Goal: Task Accomplishment & Management: Use online tool/utility

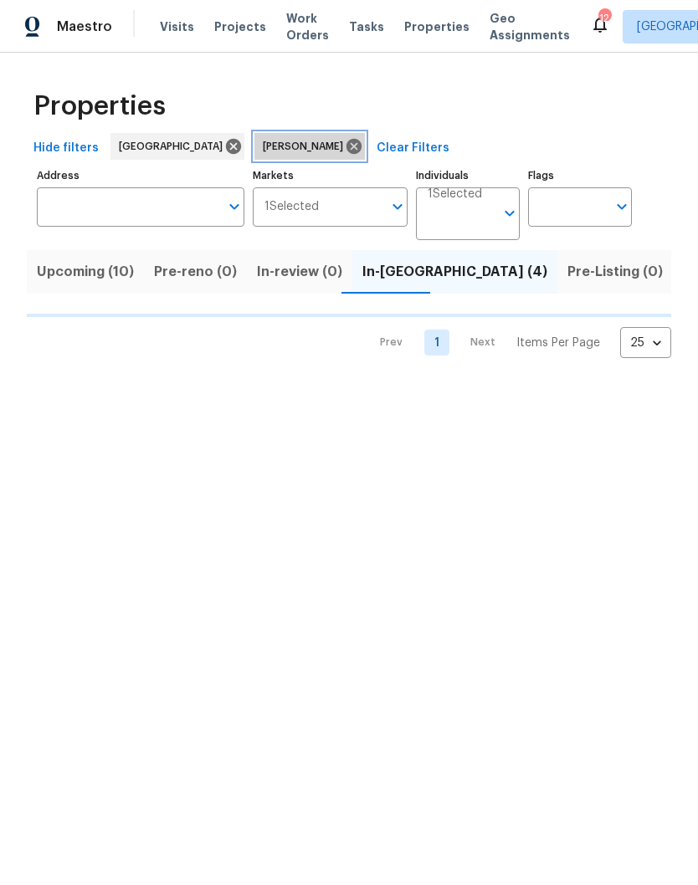
click at [345, 146] on icon at bounding box center [354, 146] width 18 height 18
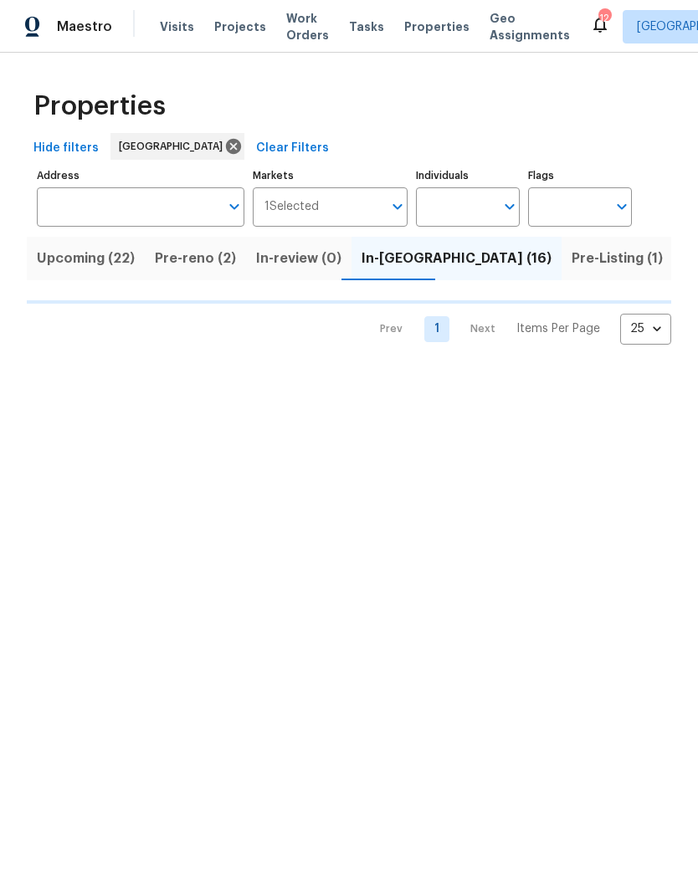
click at [478, 203] on input "Individuals" at bounding box center [455, 206] width 79 height 39
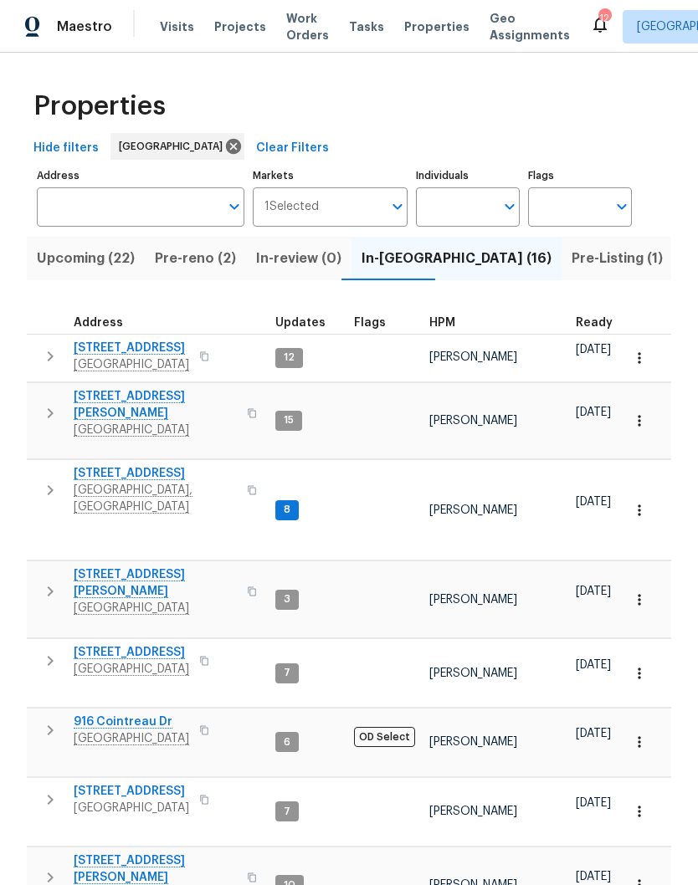
click at [155, 644] on span "1837 Twin Rivers Rd" at bounding box center [131, 652] width 115 height 17
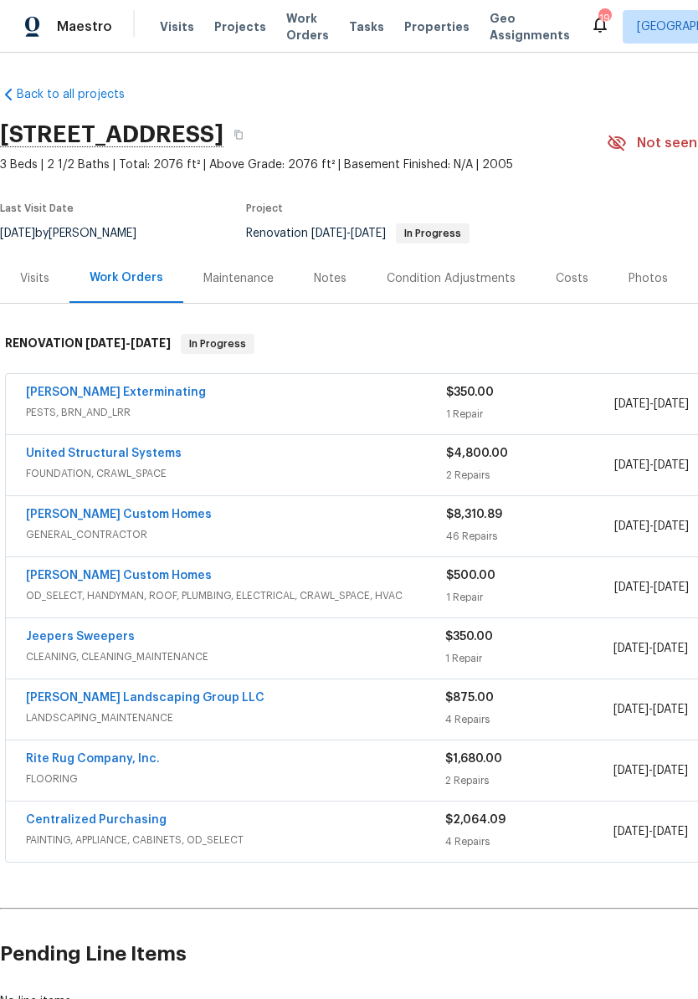
click at [572, 280] on div "Costs" at bounding box center [572, 278] width 33 height 17
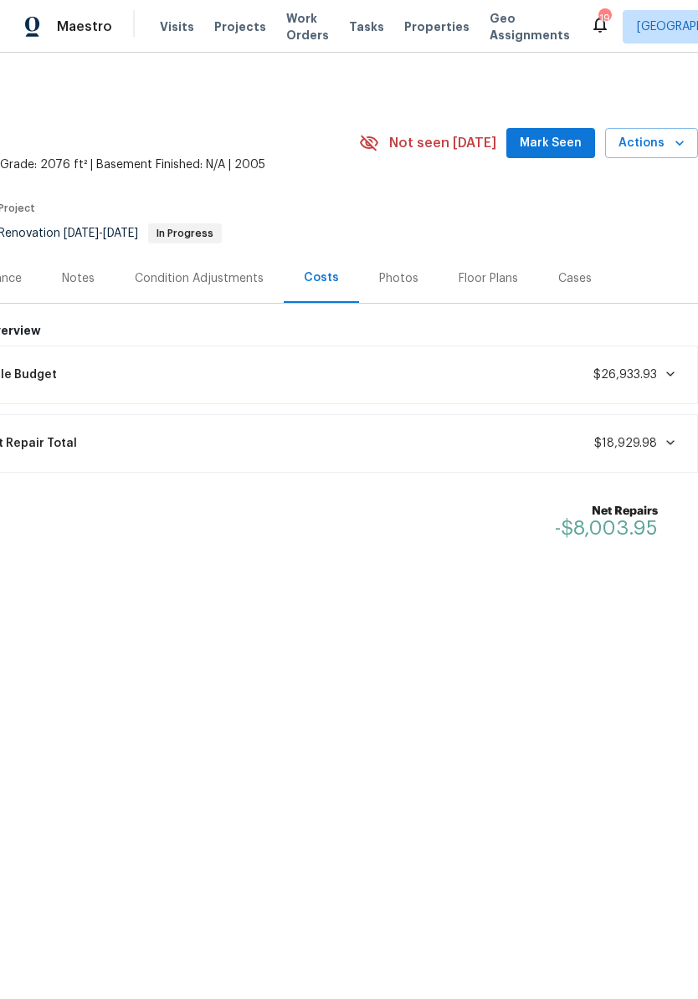
scroll to position [0, 248]
click at [218, 282] on div "Condition Adjustments" at bounding box center [199, 278] width 129 height 17
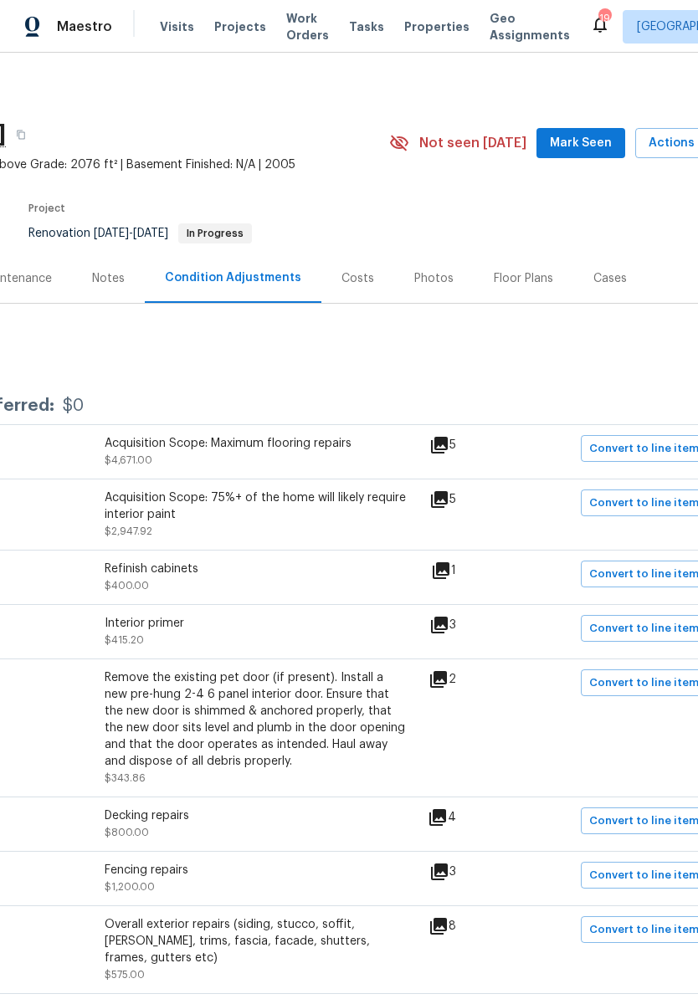
scroll to position [0, 219]
click at [582, 138] on span "Mark Seen" at bounding box center [579, 143] width 62 height 21
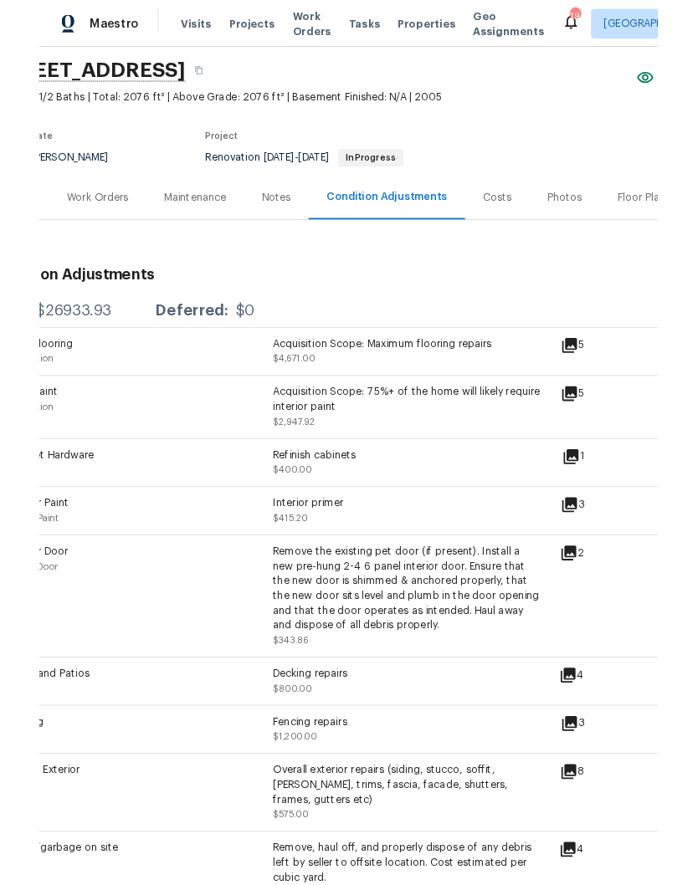
scroll to position [55, 0]
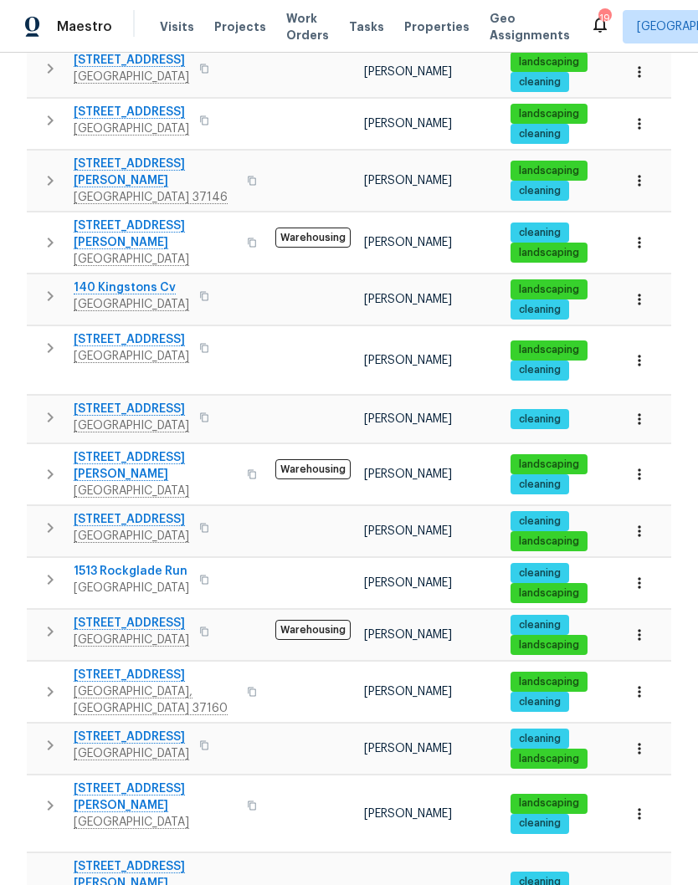
scroll to position [69, 0]
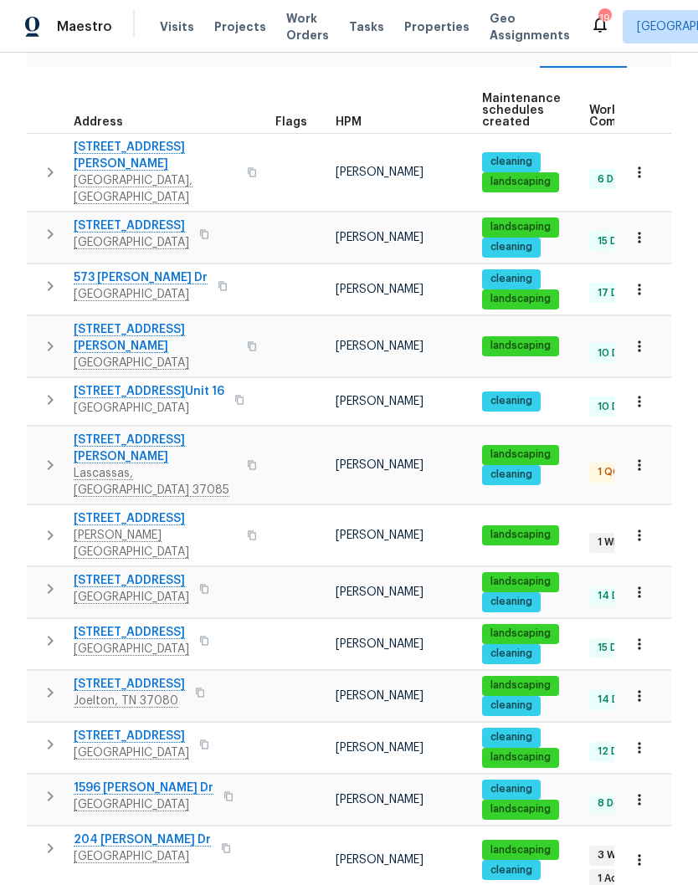
scroll to position [216, 0]
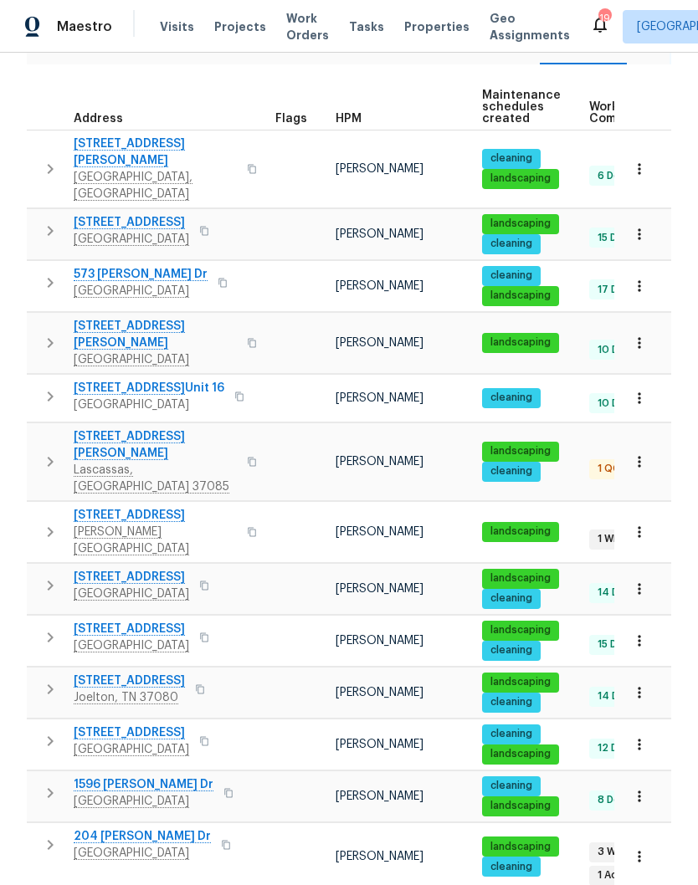
click at [159, 673] on span "[STREET_ADDRESS]" at bounding box center [129, 681] width 111 height 17
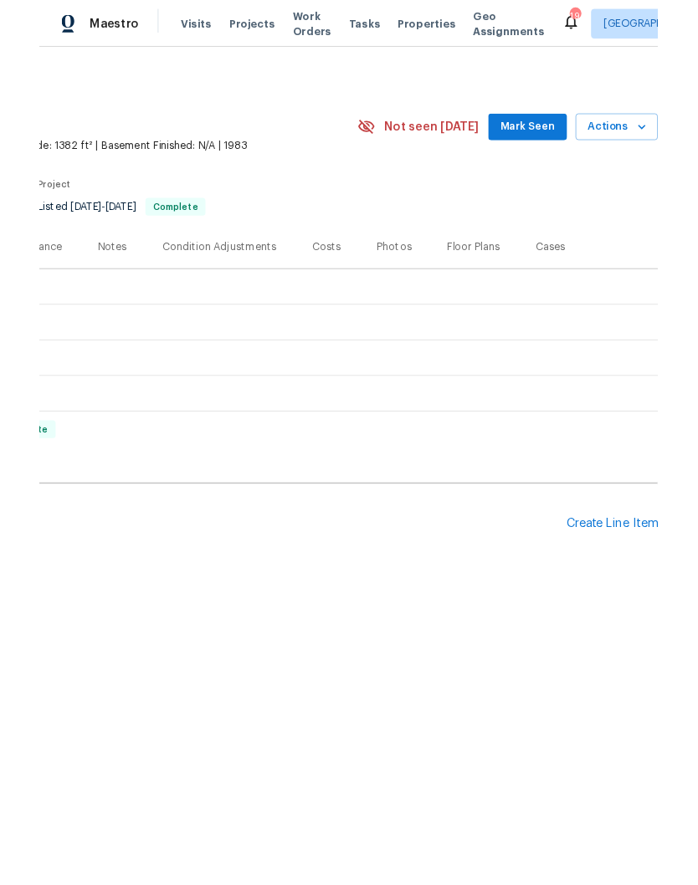
scroll to position [0, 248]
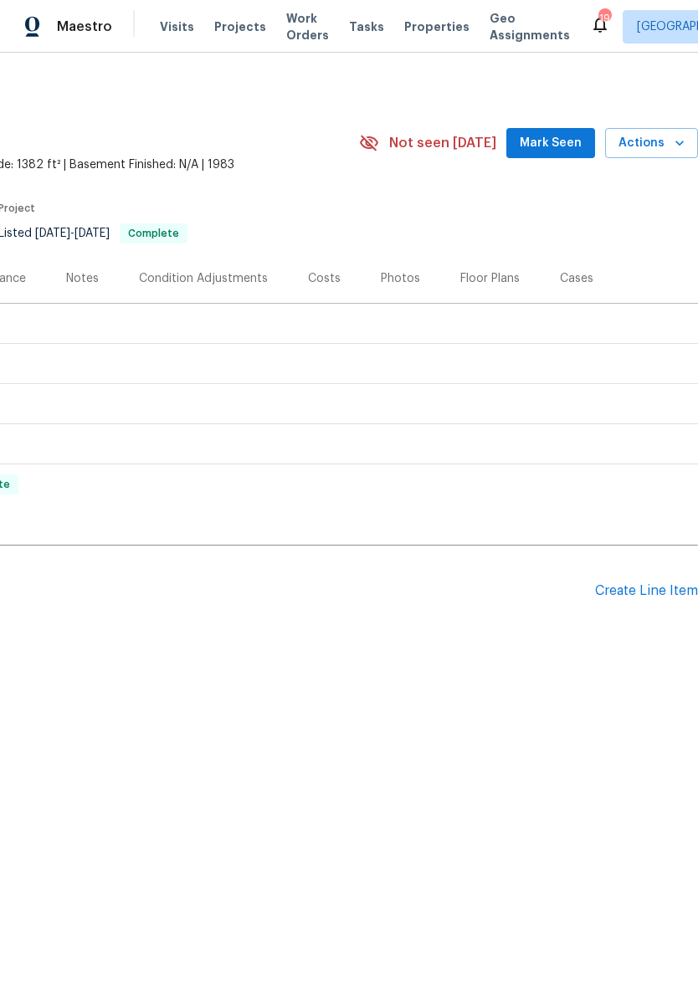
click at [644, 590] on div "Create Line Item" at bounding box center [646, 591] width 103 height 16
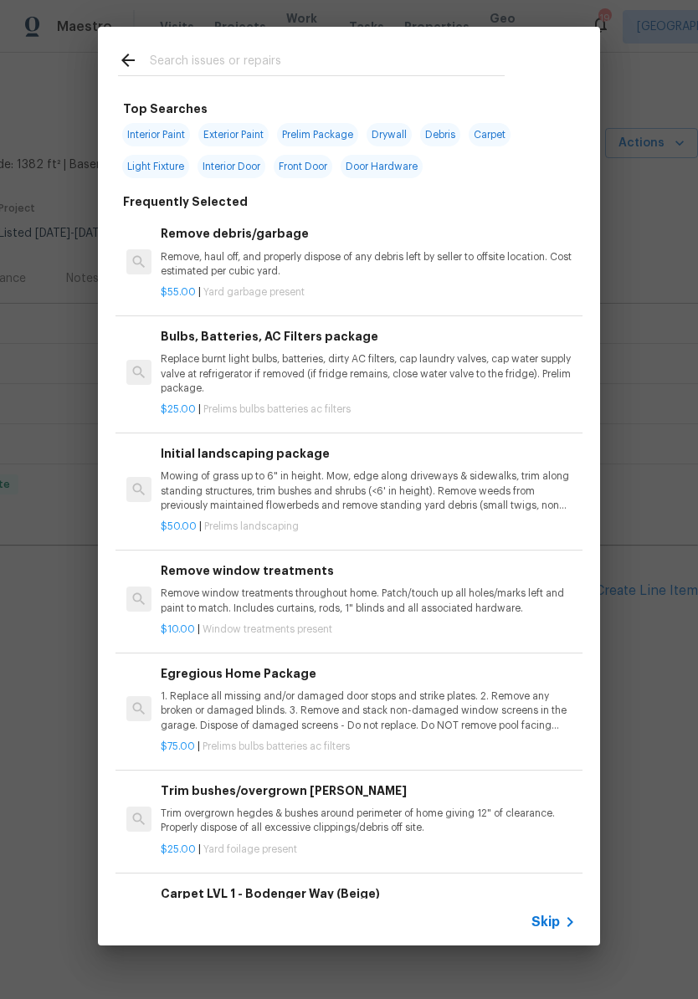
click at [240, 51] on input "text" at bounding box center [327, 62] width 355 height 25
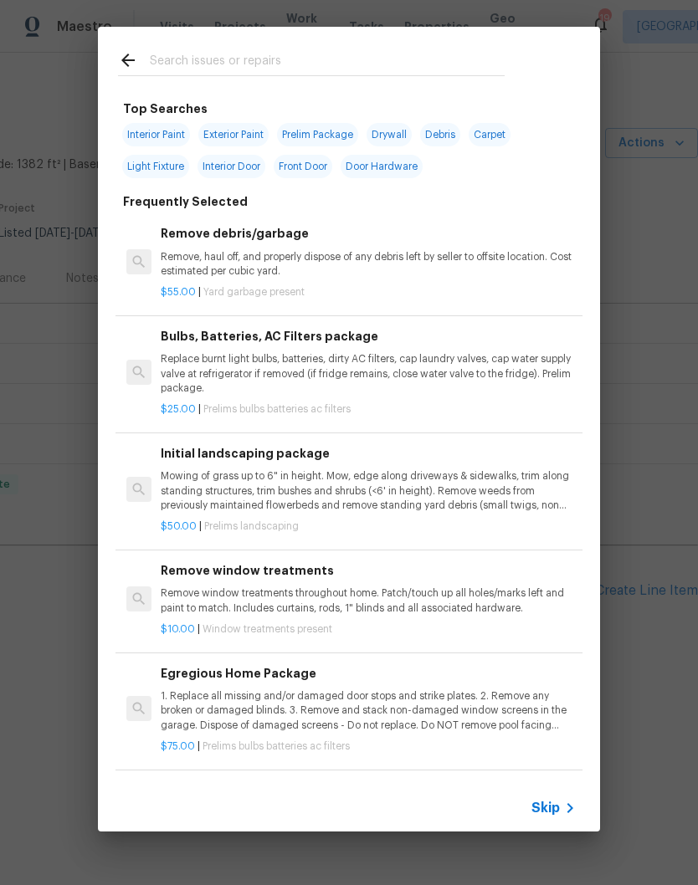
type input "C"
type input "Fo"
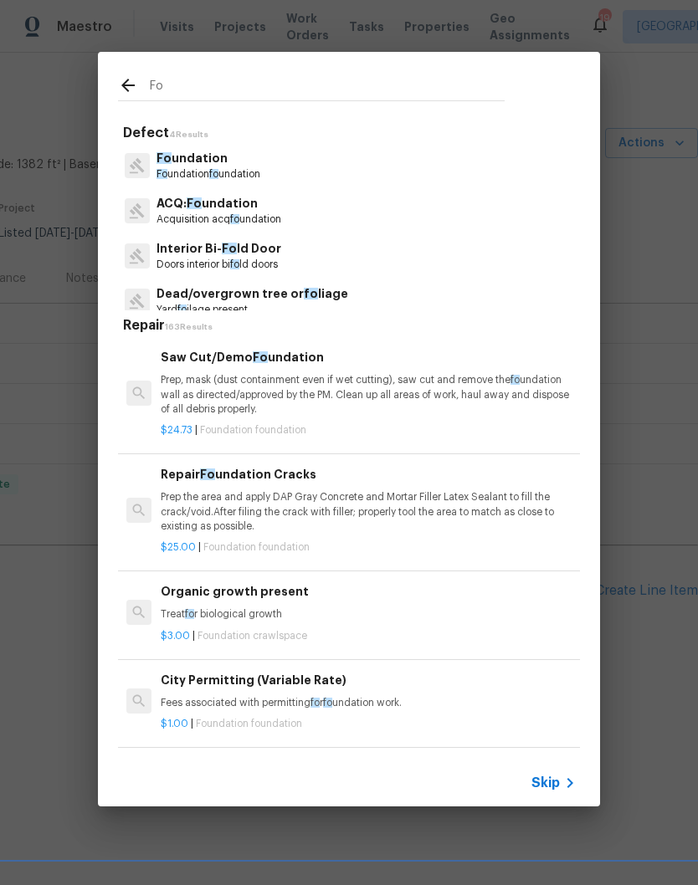
click at [222, 166] on p "Fo undation" at bounding box center [209, 159] width 104 height 18
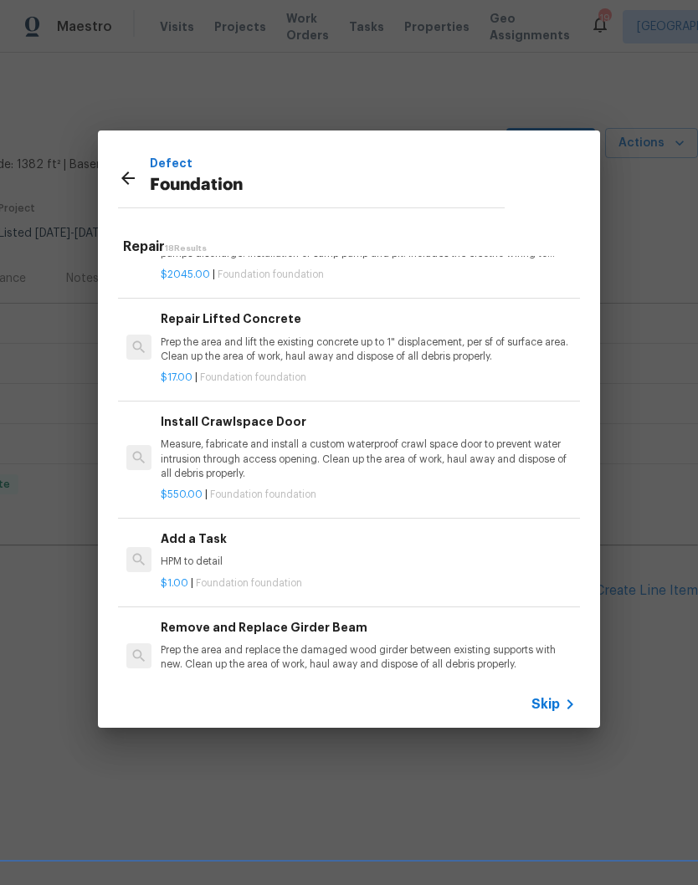
scroll to position [880, 0]
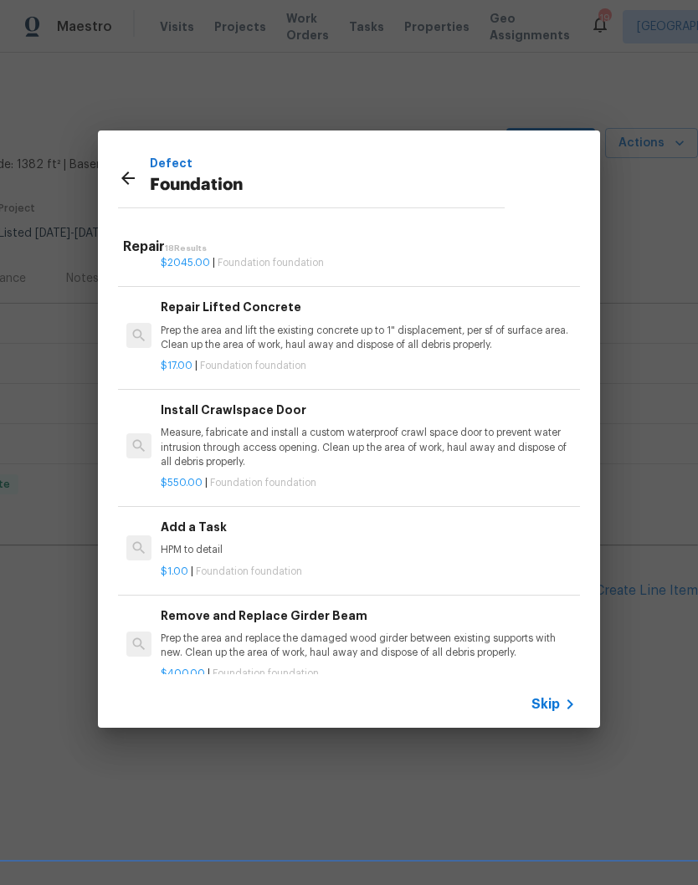
click at [218, 543] on p "HPM to detail" at bounding box center [368, 550] width 415 height 14
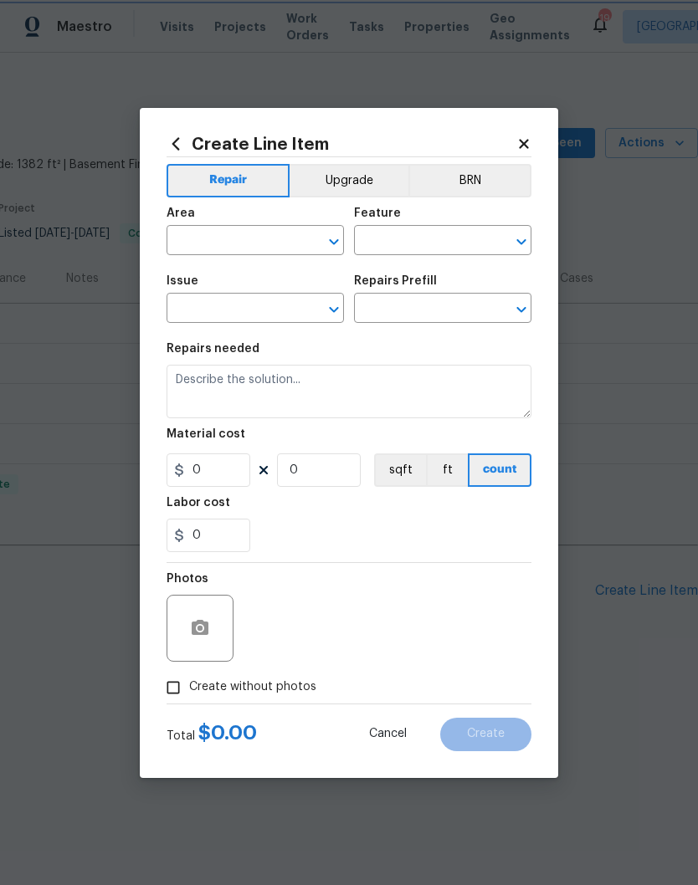
type input "Foundation"
type textarea "HPM to detail"
type input "1"
type input "Add a Task $1.00"
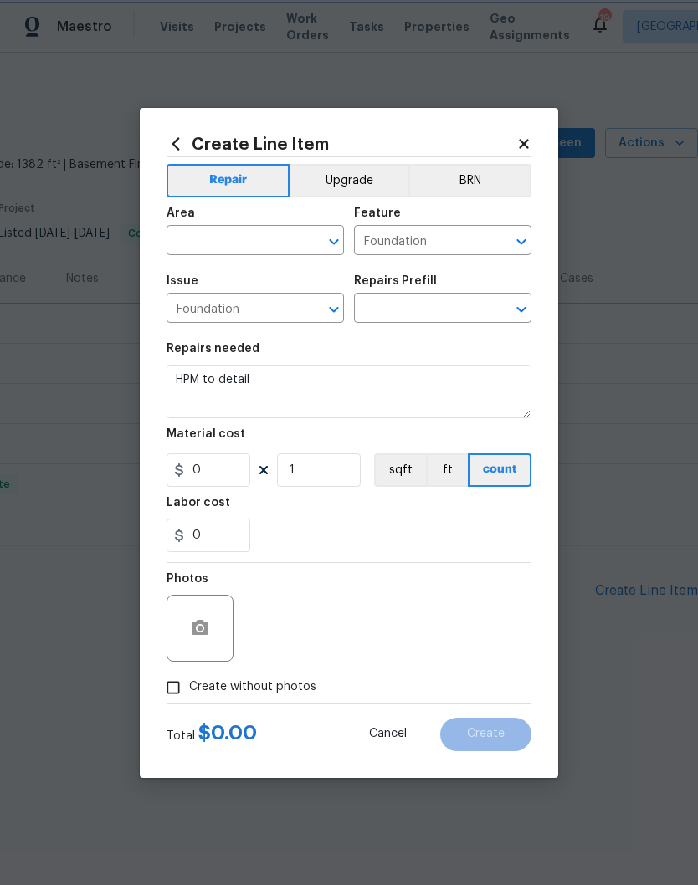
type input "1"
click at [274, 231] on input "text" at bounding box center [232, 242] width 131 height 26
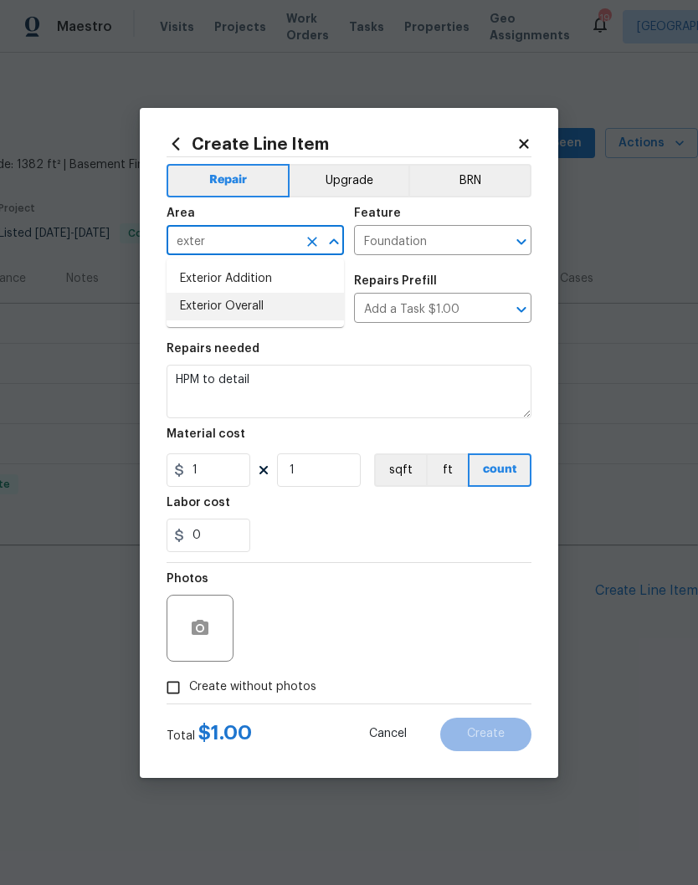
click at [255, 315] on li "Exterior Overall" at bounding box center [255, 307] width 177 height 28
type input "Exterior Overall"
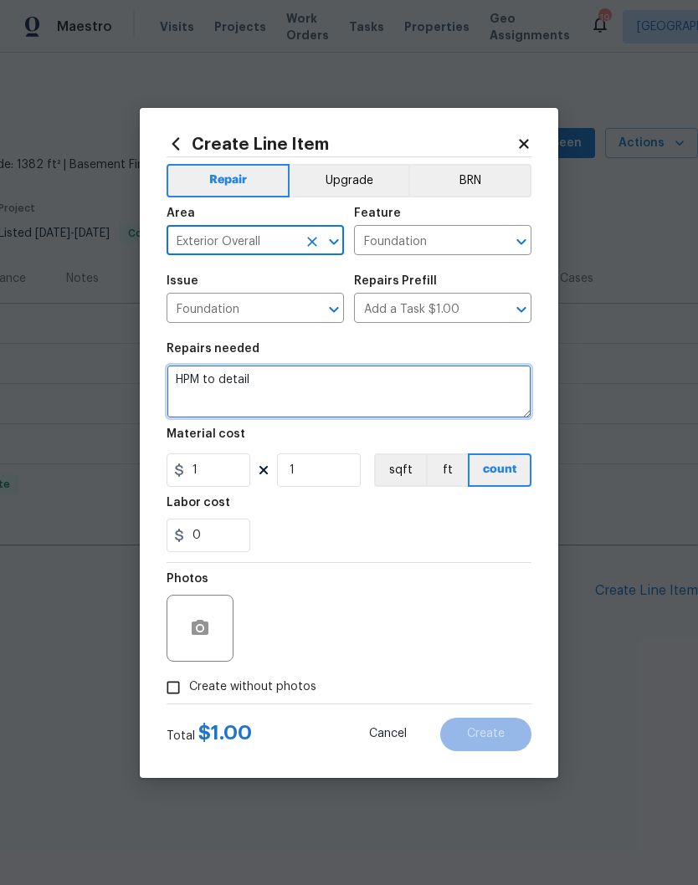
click at [280, 382] on textarea "HPM to detail" at bounding box center [349, 392] width 365 height 54
type textarea "H"
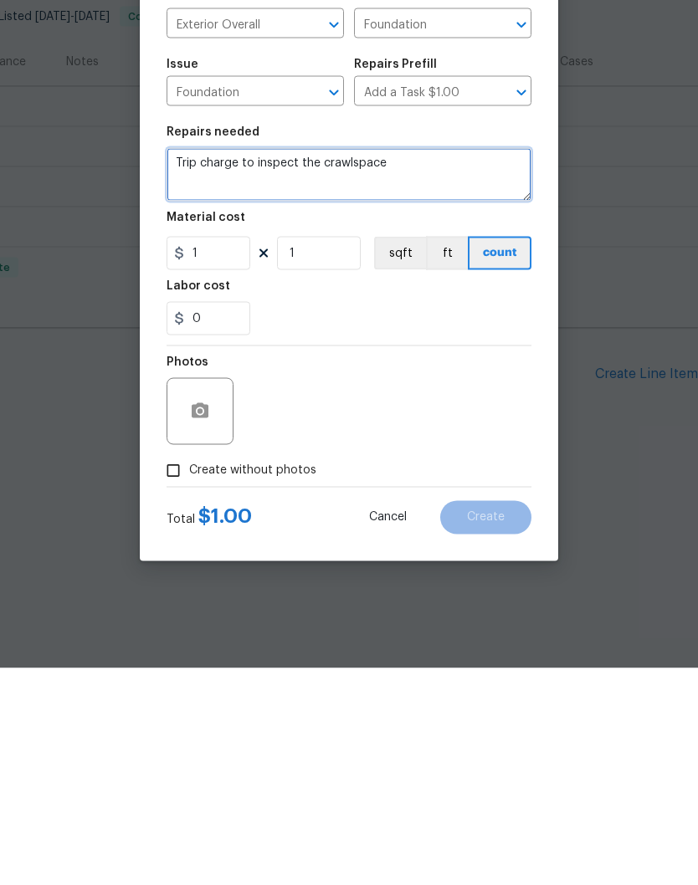
type textarea "Trip charge to inspect the crawlspace"
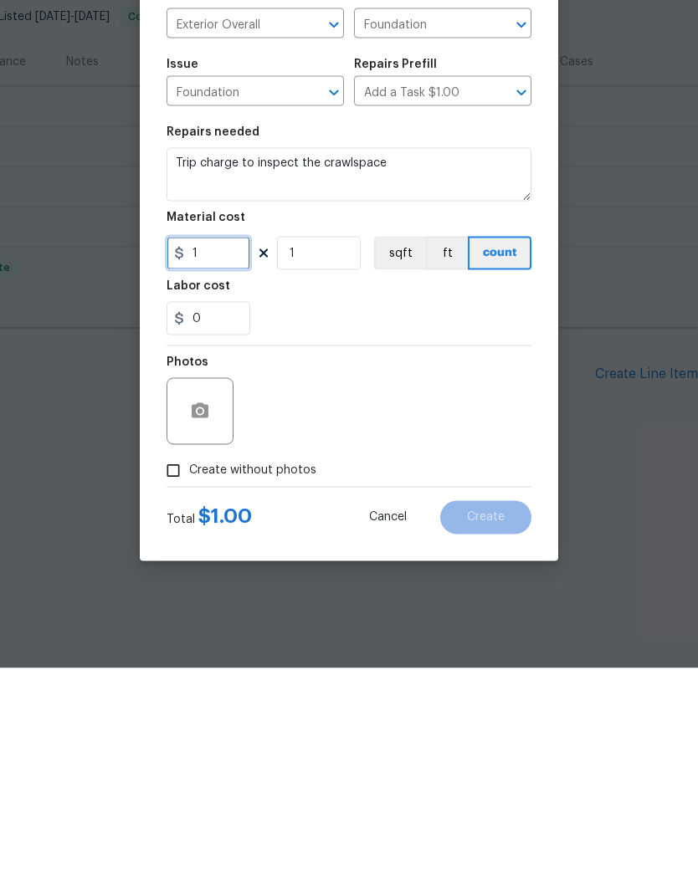
click at [215, 454] on input "1" at bounding box center [209, 470] width 84 height 33
type input "75"
click at [181, 672] on input "Create without photos" at bounding box center [173, 688] width 32 height 32
checkbox input "true"
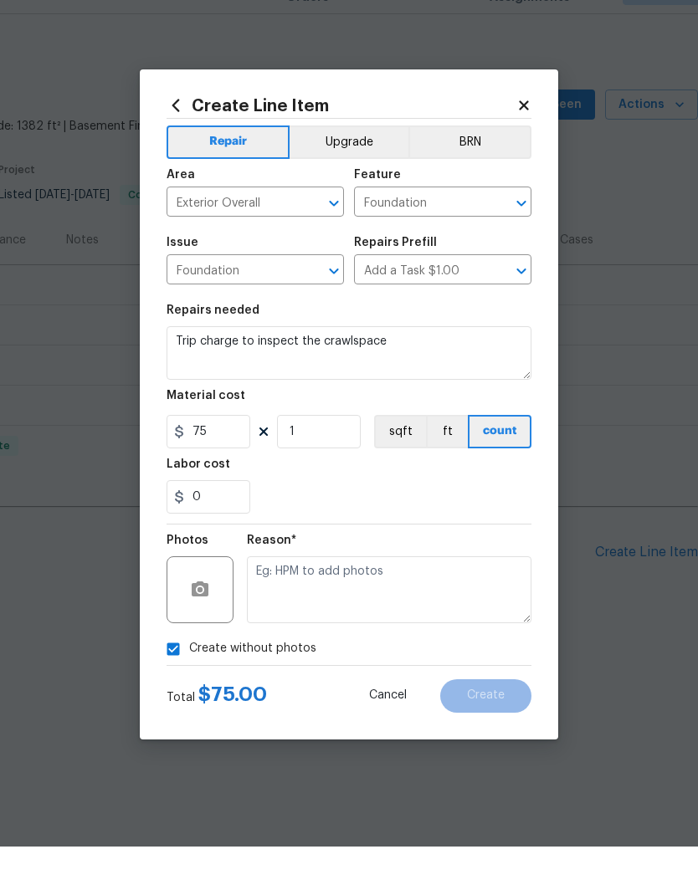
click at [343, 595] on textarea at bounding box center [389, 628] width 285 height 67
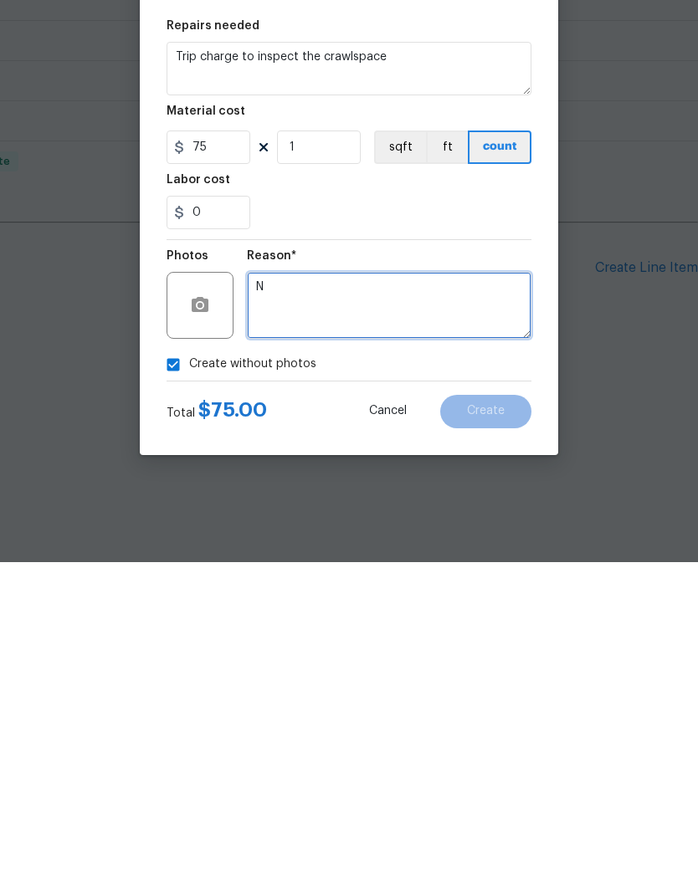
scroll to position [0, 0]
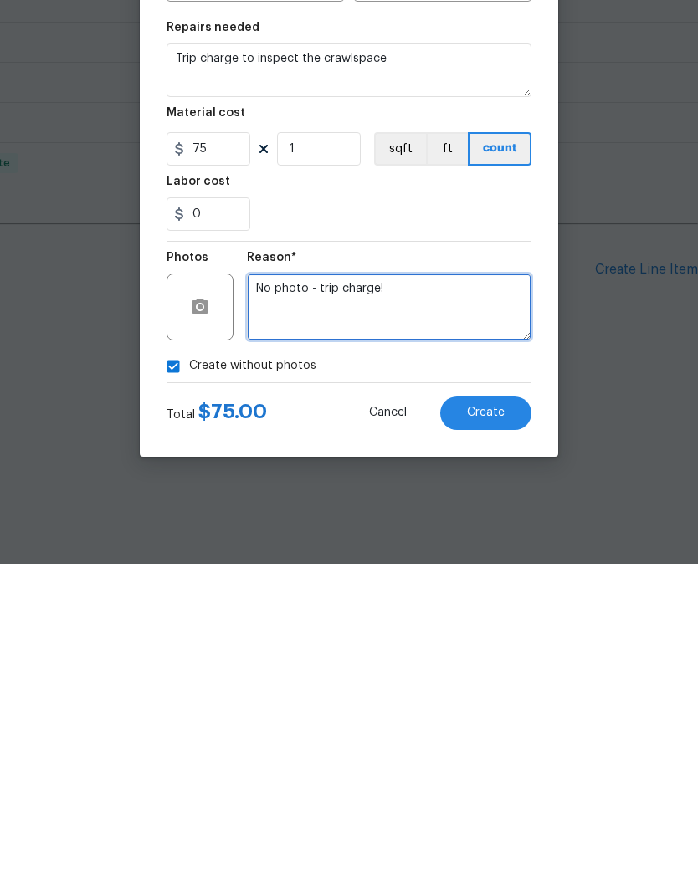
type textarea "No photo - trip charge!"
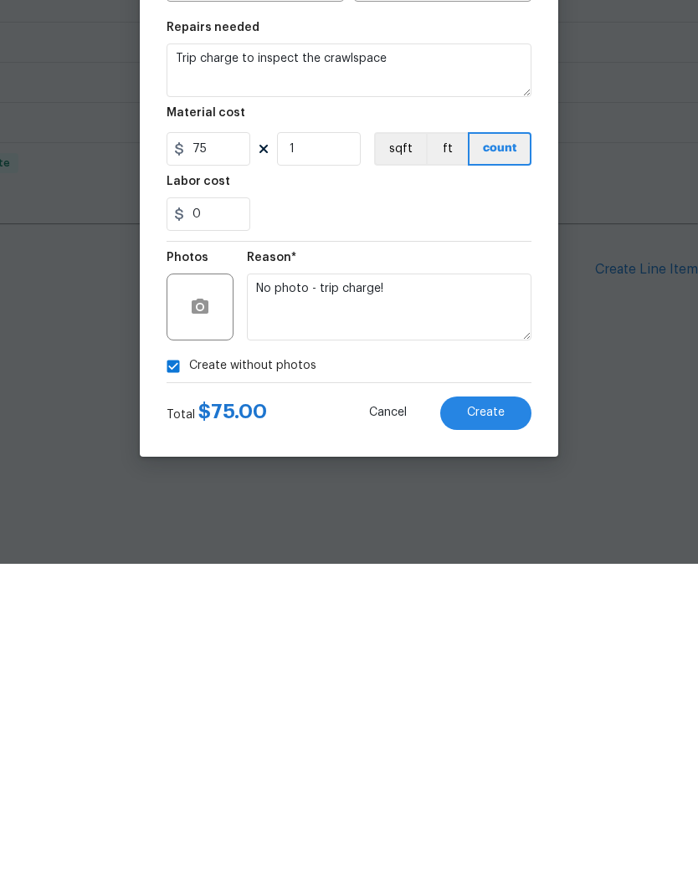
click at [492, 728] on span "Create" at bounding box center [486, 734] width 38 height 13
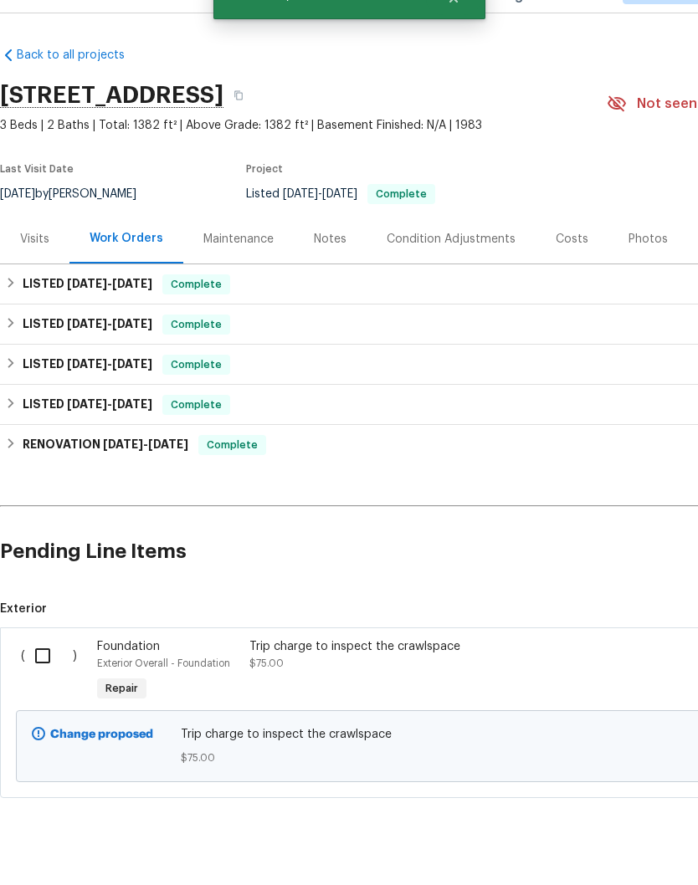
click at [48, 678] on input "checkbox" at bounding box center [49, 695] width 48 height 35
checkbox input "true"
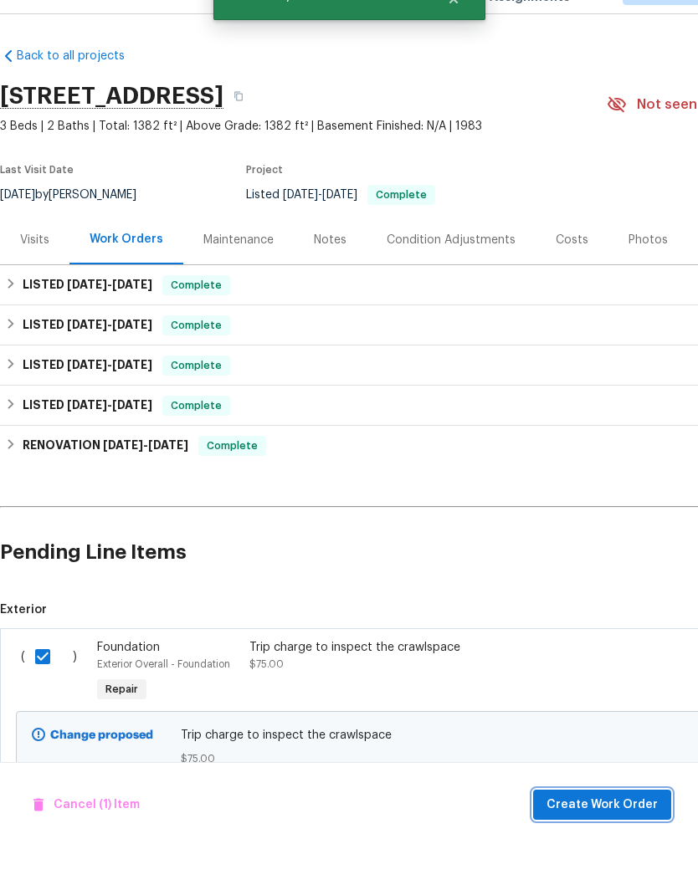
click at [608, 834] on span "Create Work Order" at bounding box center [601, 844] width 111 height 21
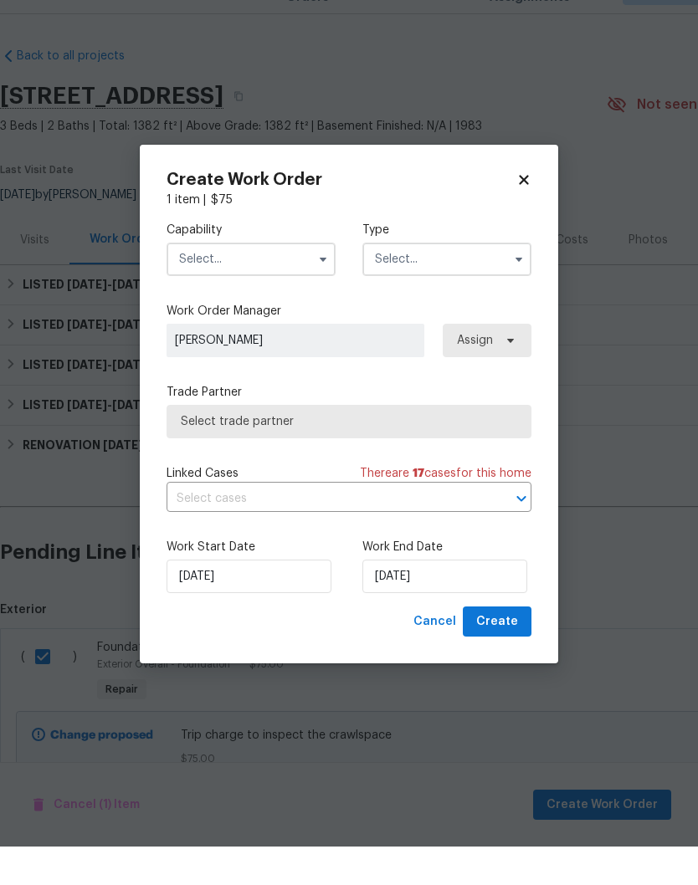
click at [301, 281] on input "text" at bounding box center [251, 297] width 169 height 33
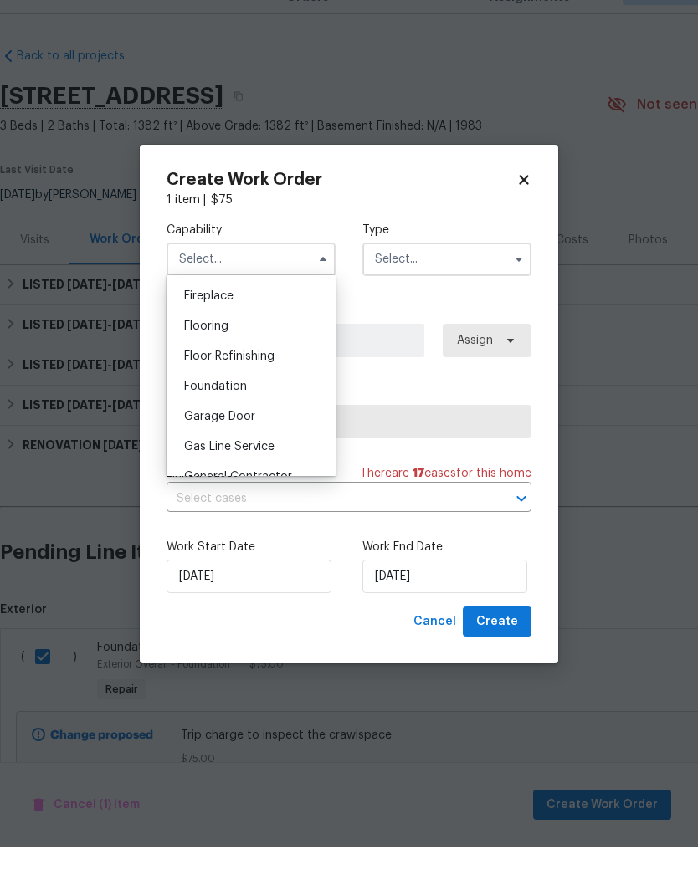
scroll to position [639, 0]
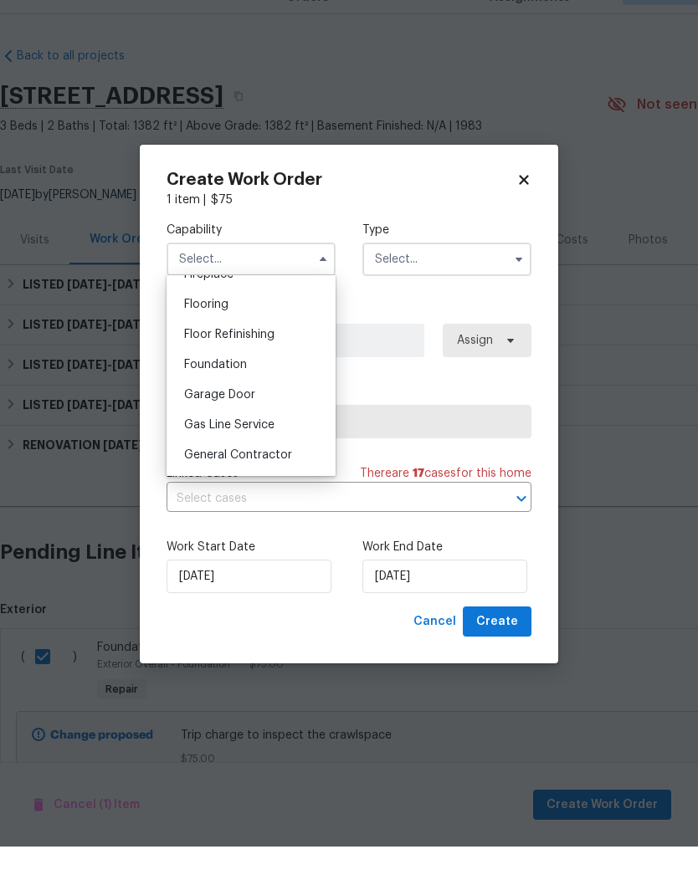
click at [235, 398] on span "Foundation" at bounding box center [215, 404] width 63 height 12
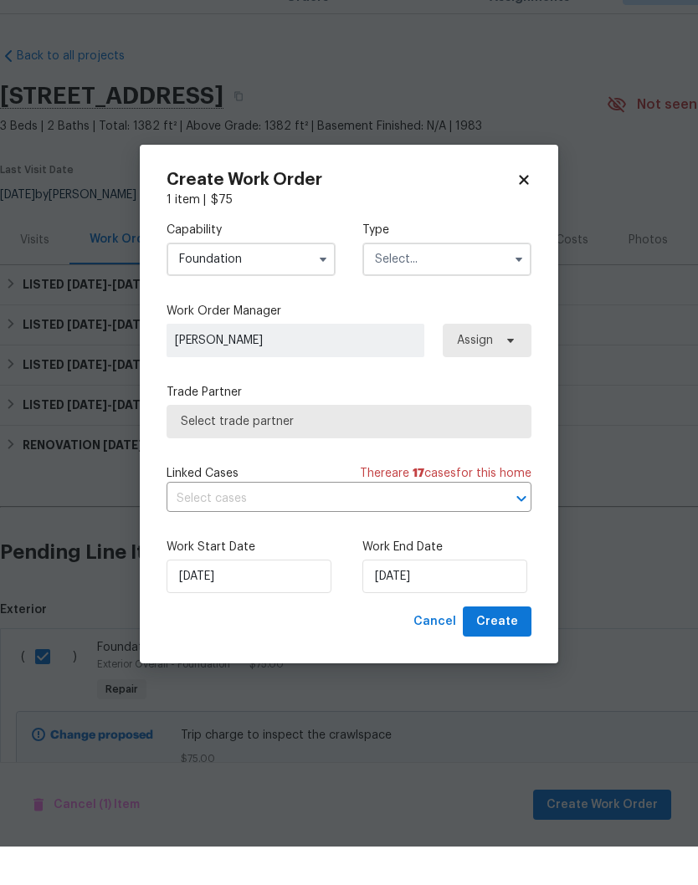
type input "Foundation"
click at [474, 281] on input "text" at bounding box center [446, 297] width 169 height 33
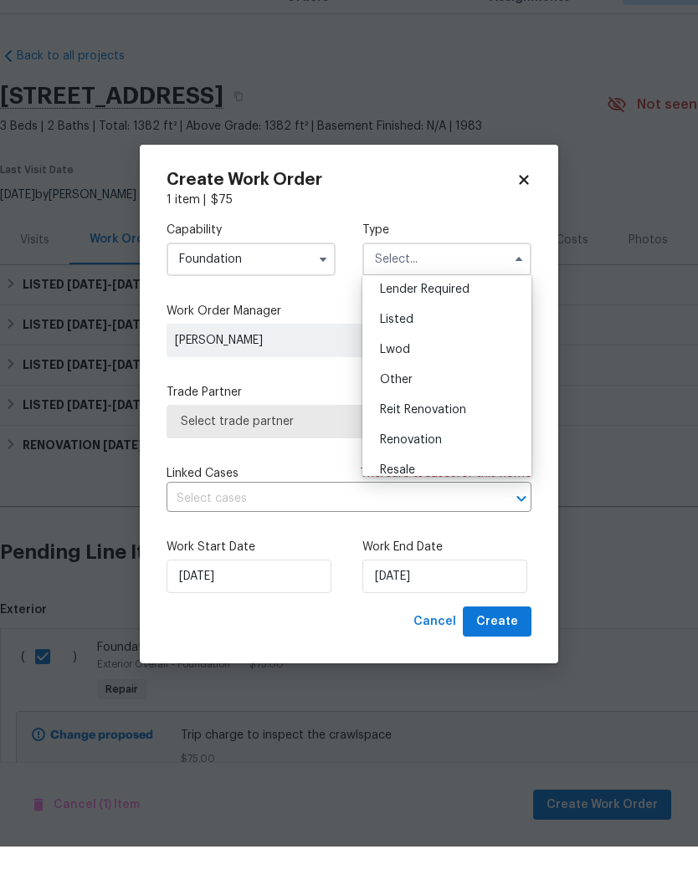
scroll to position [129, 0]
click at [422, 340] on div "Listed" at bounding box center [447, 355] width 161 height 30
type input "Listed"
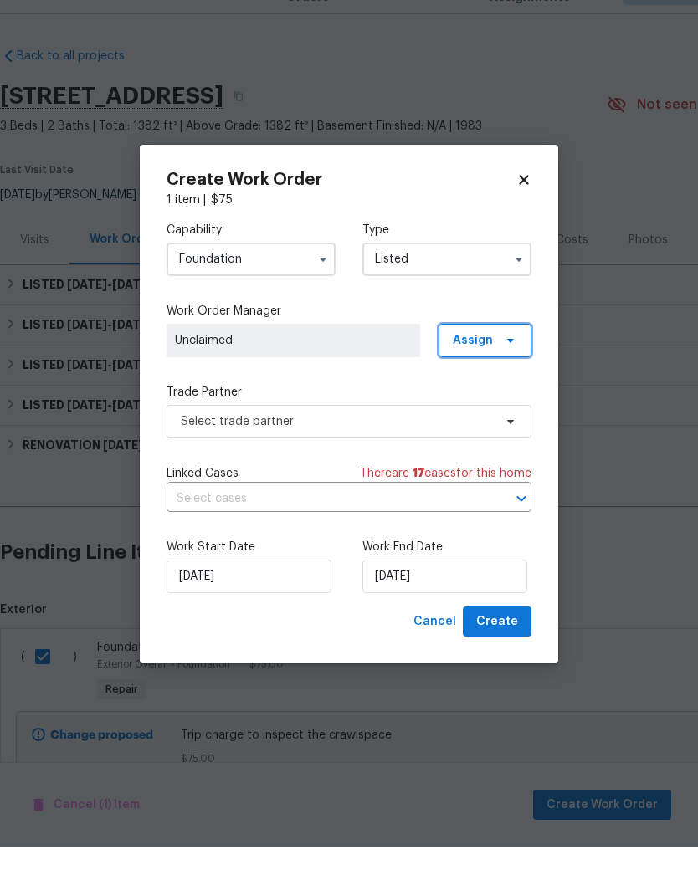
click at [508, 372] on icon at bounding box center [510, 378] width 13 height 13
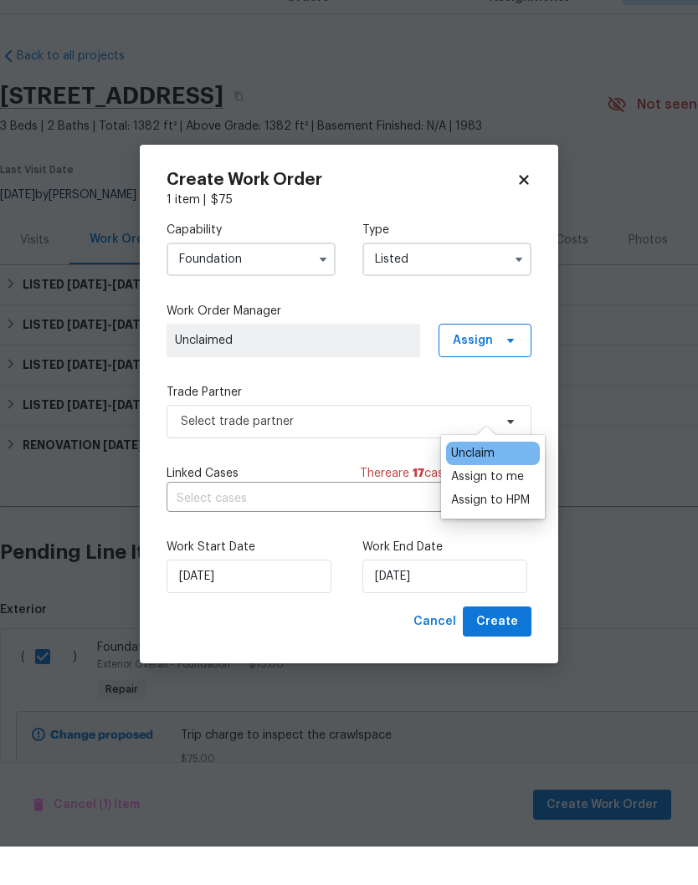
click at [513, 507] on div "Assign to me" at bounding box center [487, 515] width 73 height 17
click at [346, 371] on span "[PERSON_NAME]" at bounding box center [293, 379] width 237 height 17
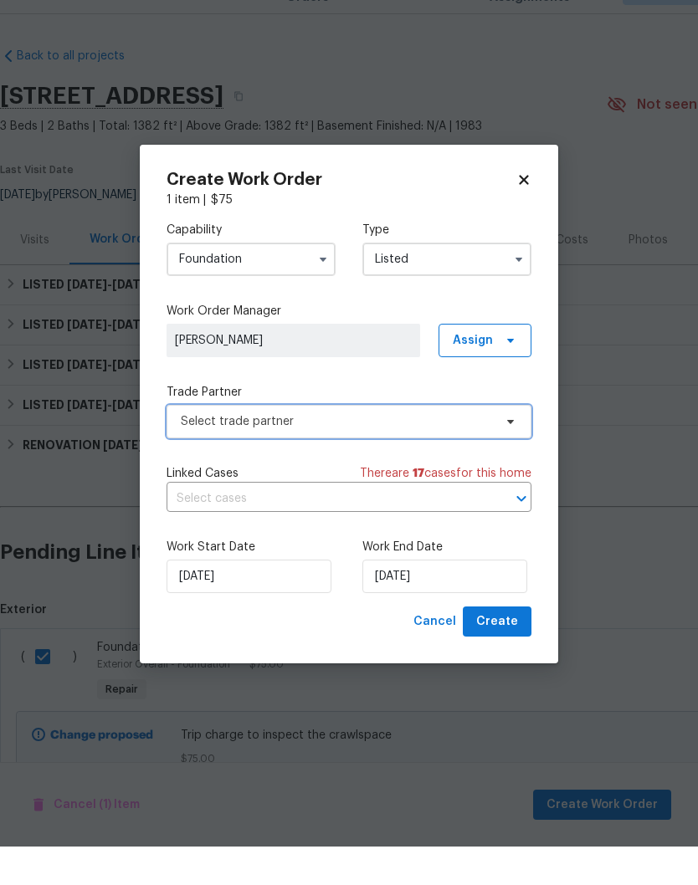
click at [507, 454] on icon at bounding box center [510, 460] width 13 height 13
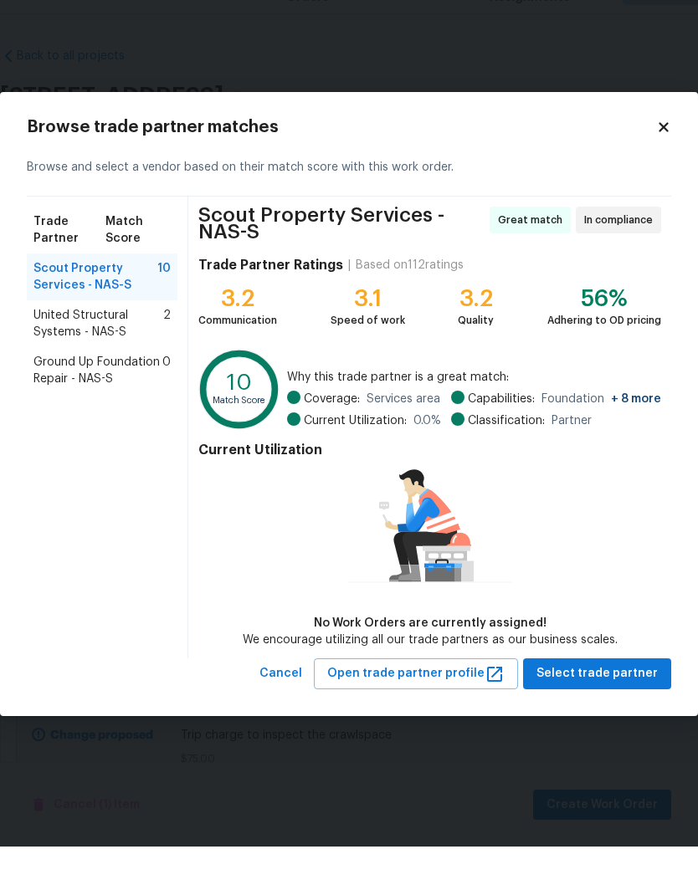
click at [110, 346] on span "United Structural Systems - NAS-S" at bounding box center [98, 362] width 130 height 33
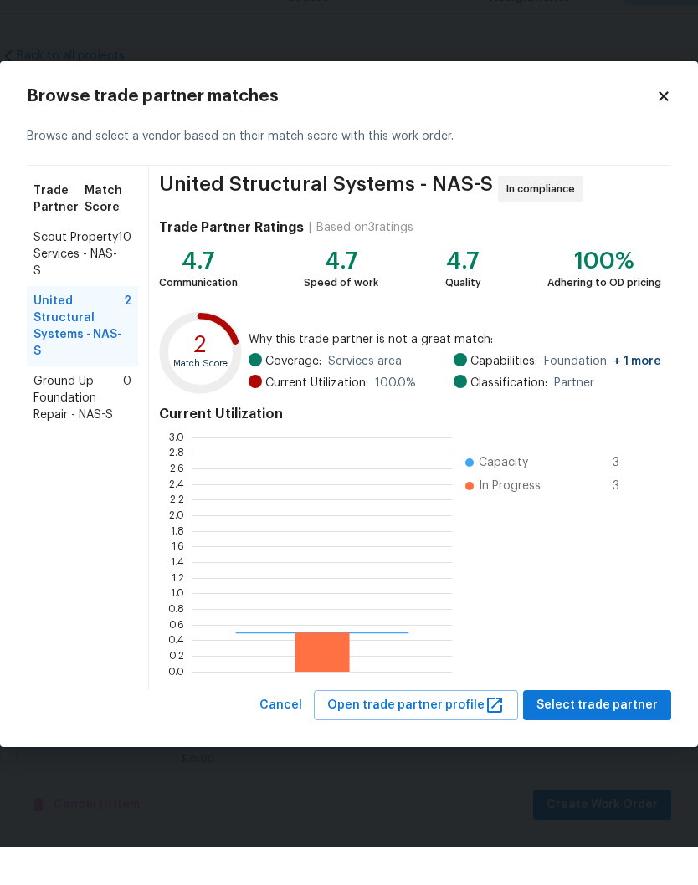
scroll to position [234, 259]
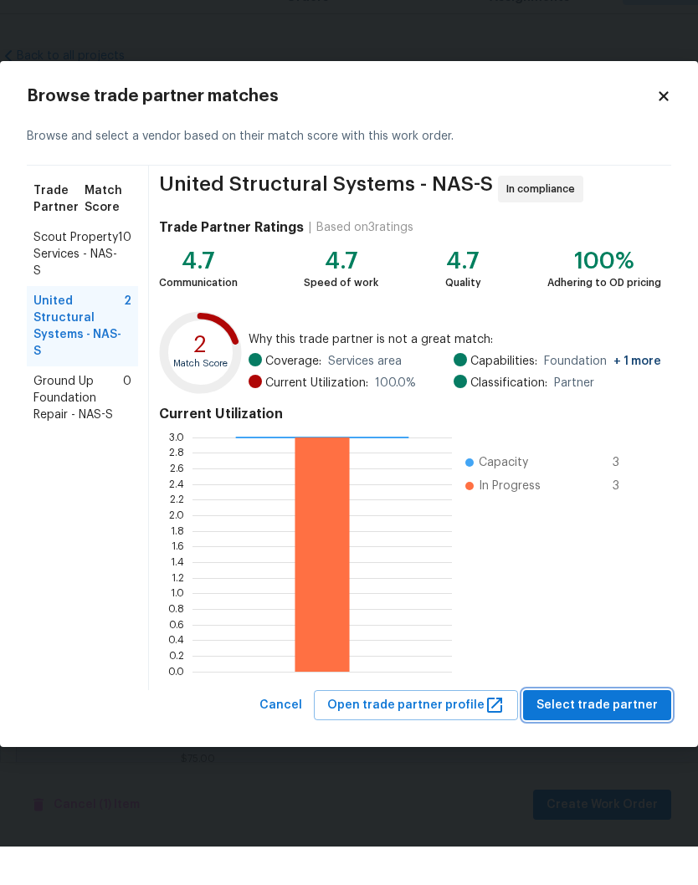
click at [603, 734] on span "Select trade partner" at bounding box center [596, 744] width 121 height 21
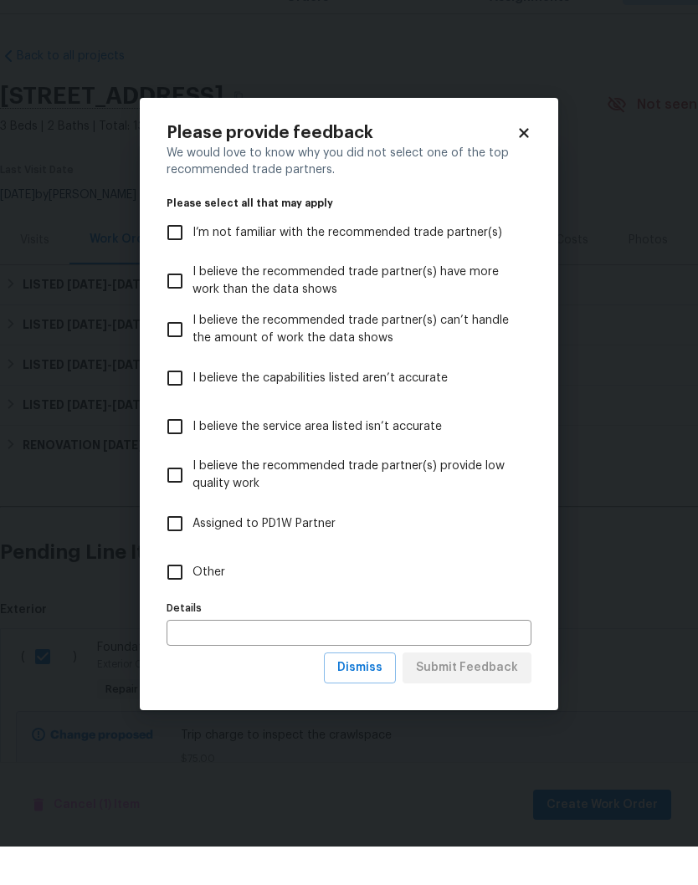
click at [173, 593] on input "Other" at bounding box center [174, 610] width 35 height 35
checkbox input "true"
click at [475, 696] on span "Submit Feedback" at bounding box center [467, 706] width 102 height 21
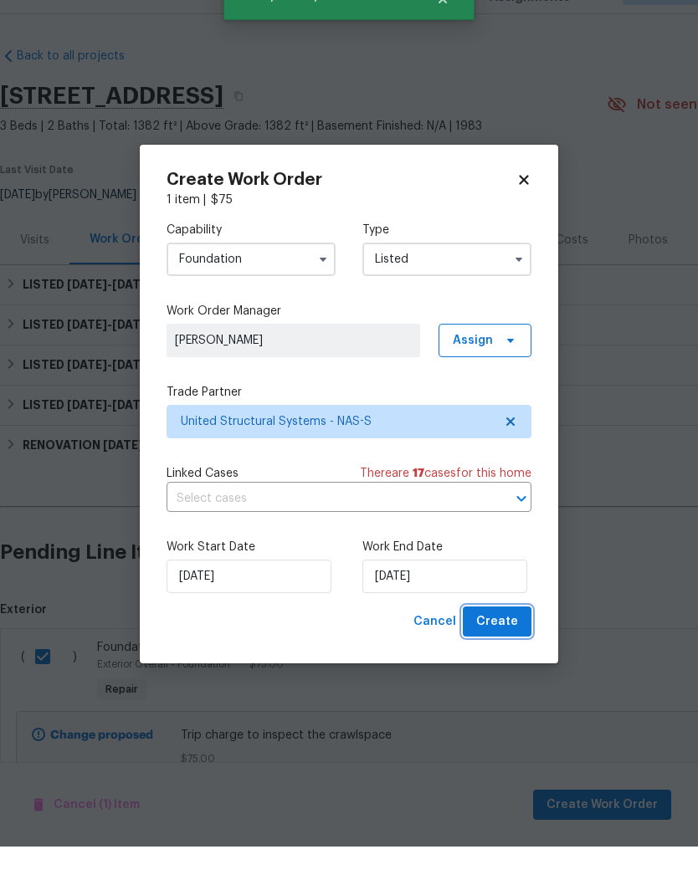
click at [509, 650] on span "Create" at bounding box center [497, 660] width 42 height 21
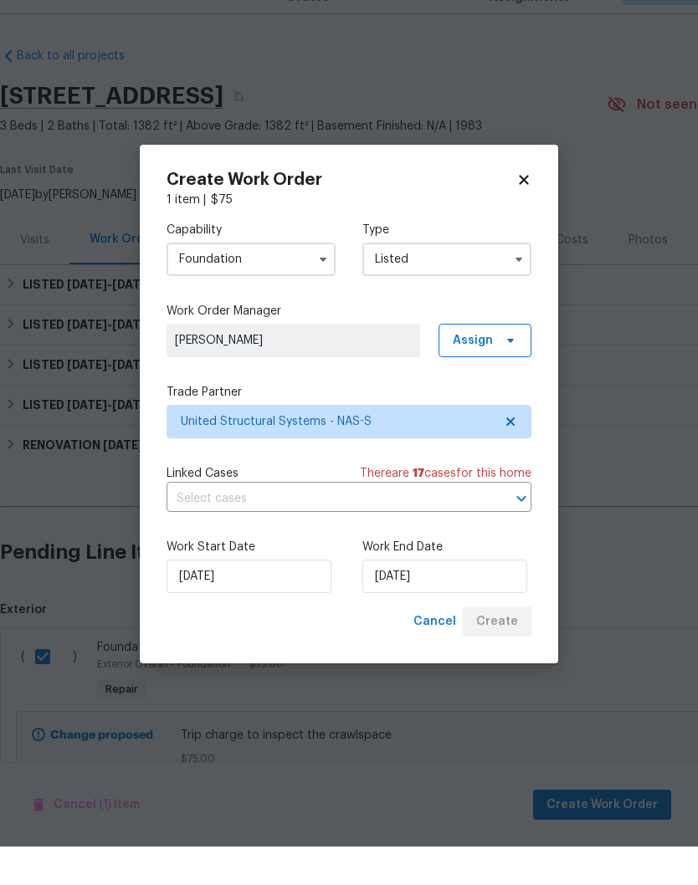
checkbox input "false"
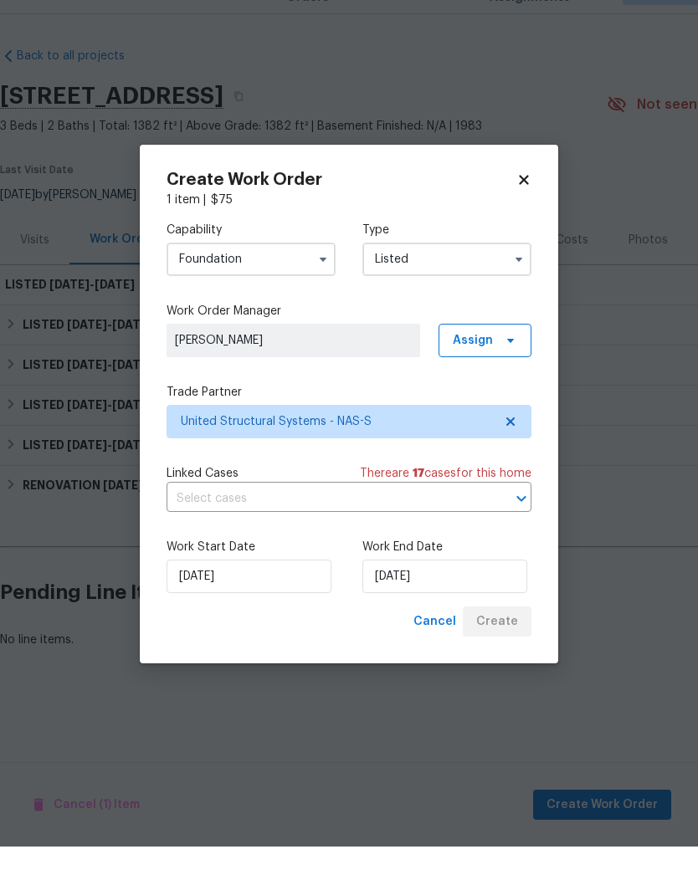
scroll to position [0, 0]
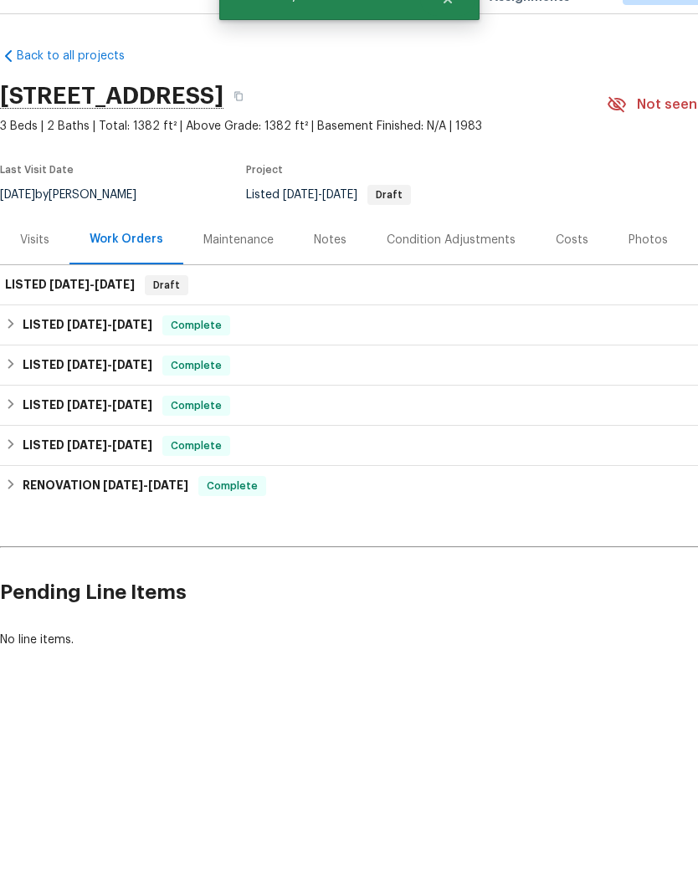
click at [336, 254] on div "Notes" at bounding box center [330, 278] width 73 height 49
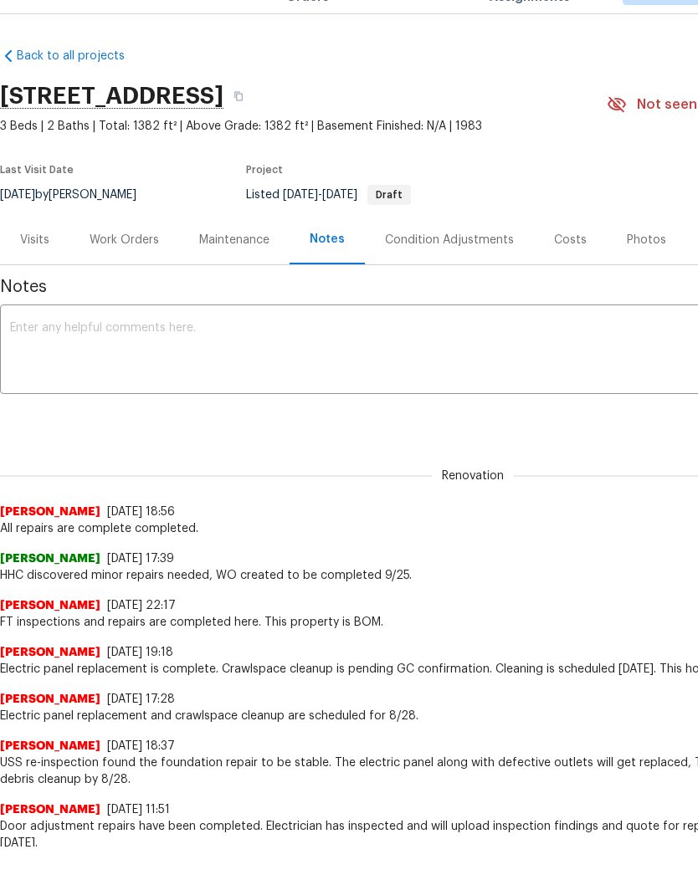
click at [138, 270] on div "Work Orders" at bounding box center [124, 278] width 69 height 17
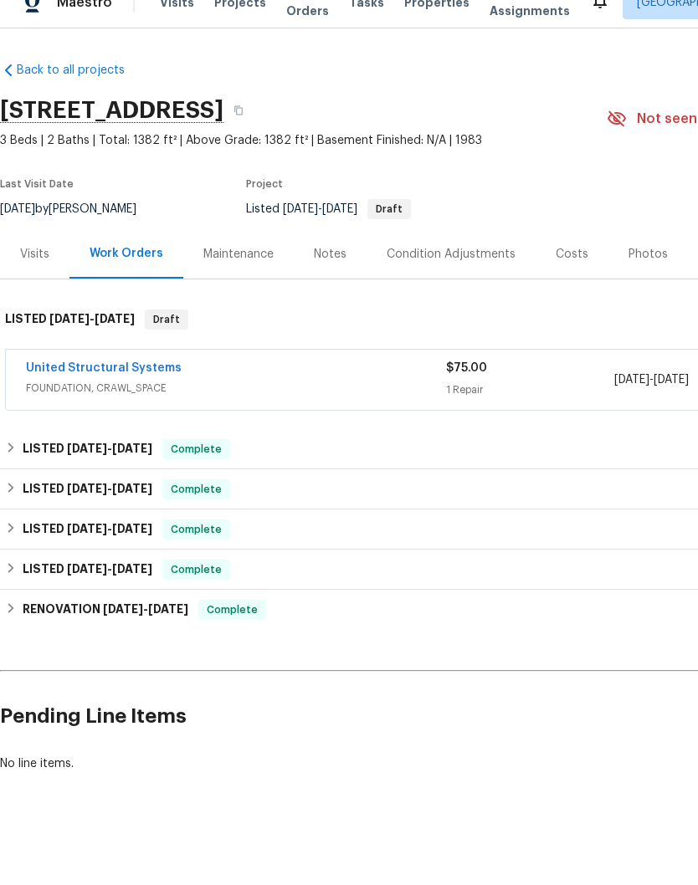
click at [120, 454] on div "LISTED 9/22/25 - 9/25/25 Complete" at bounding box center [473, 474] width 946 height 40
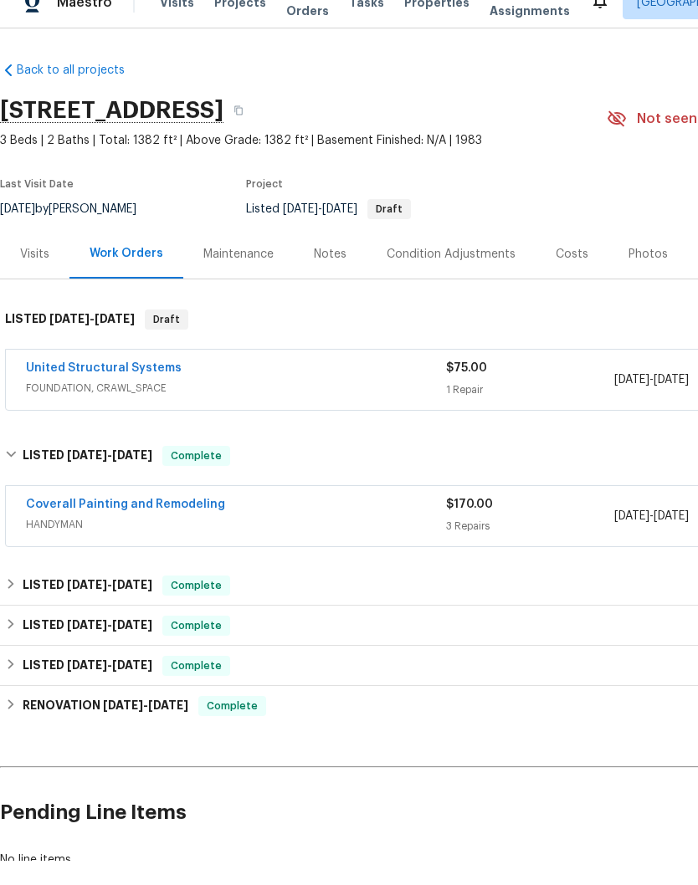
click at [116, 603] on span "8/20/25 - 8/29/25" at bounding box center [109, 609] width 85 height 12
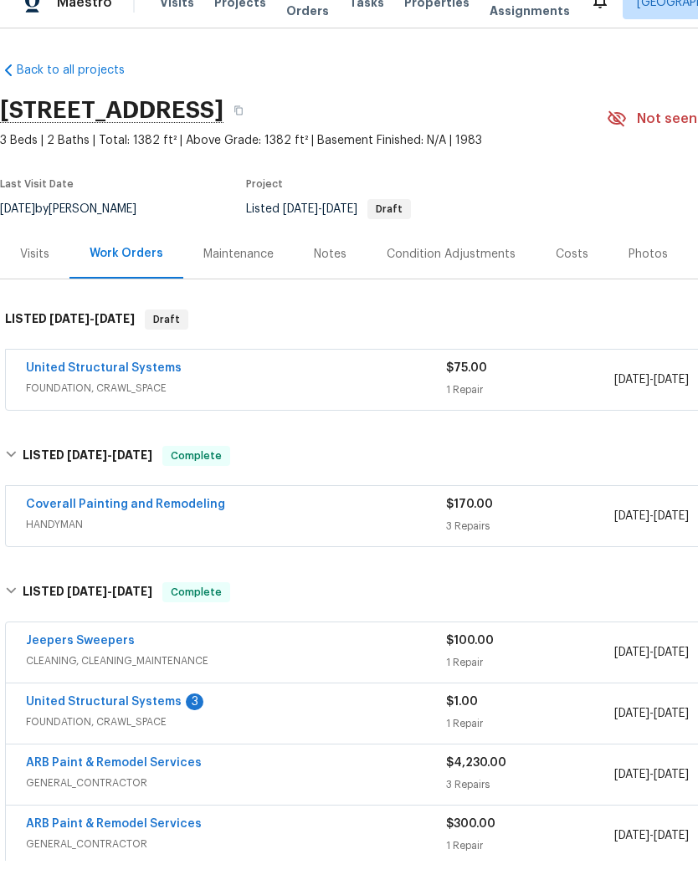
click at [145, 721] on link "United Structural Systems" at bounding box center [104, 727] width 156 height 12
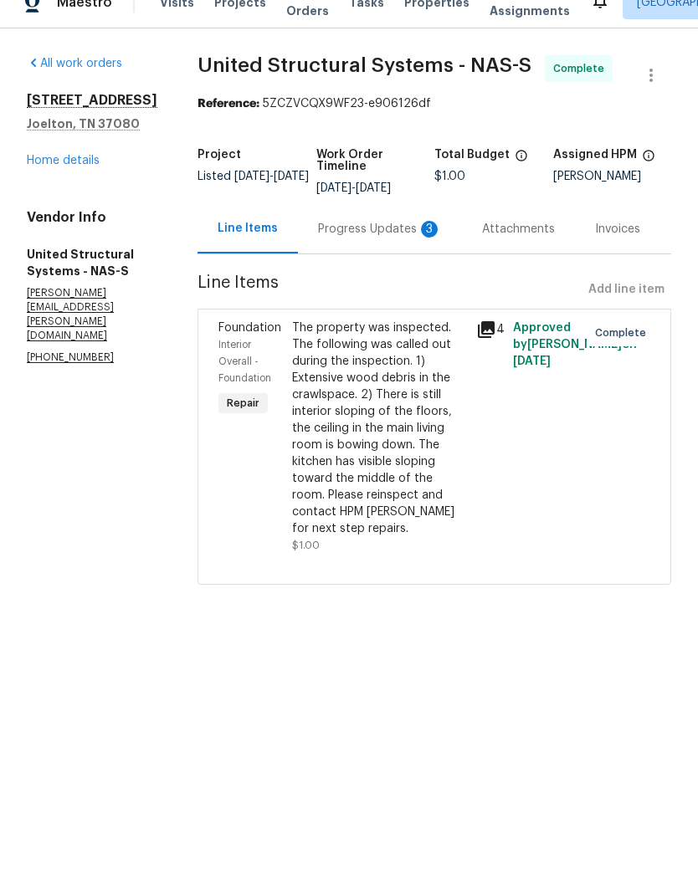
click at [378, 245] on div "Progress Updates 3" at bounding box center [380, 253] width 124 height 17
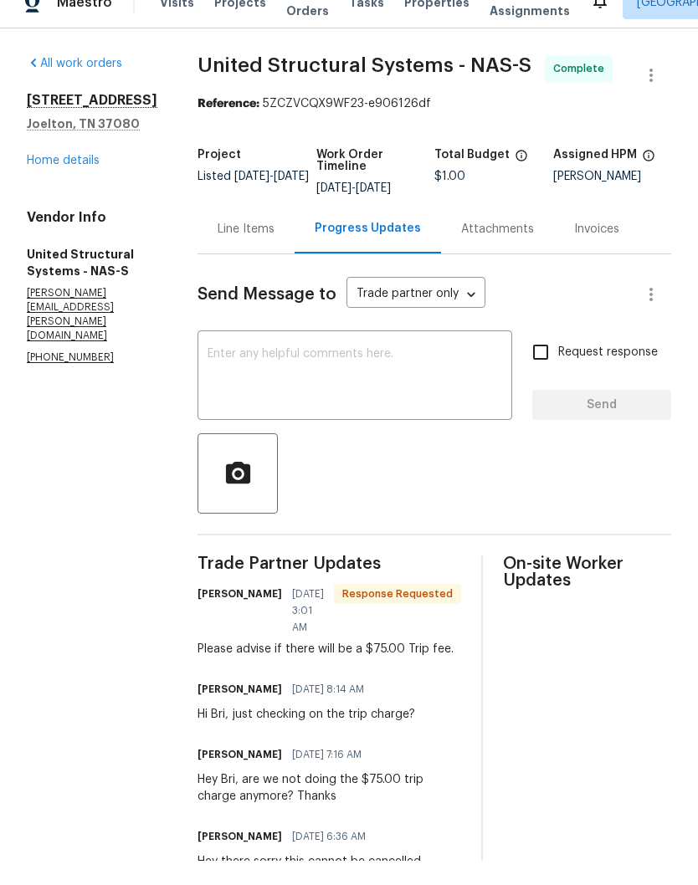
click at [327, 372] on textarea at bounding box center [355, 401] width 295 height 59
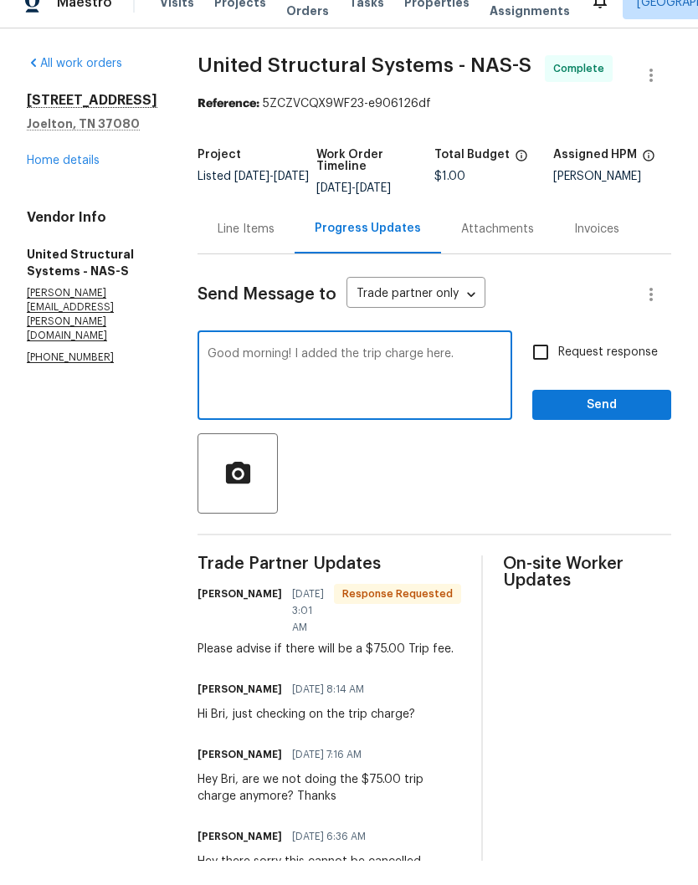
type textarea "Good morning! I added the trip charge here."
click at [603, 419] on span "Send" at bounding box center [602, 429] width 112 height 21
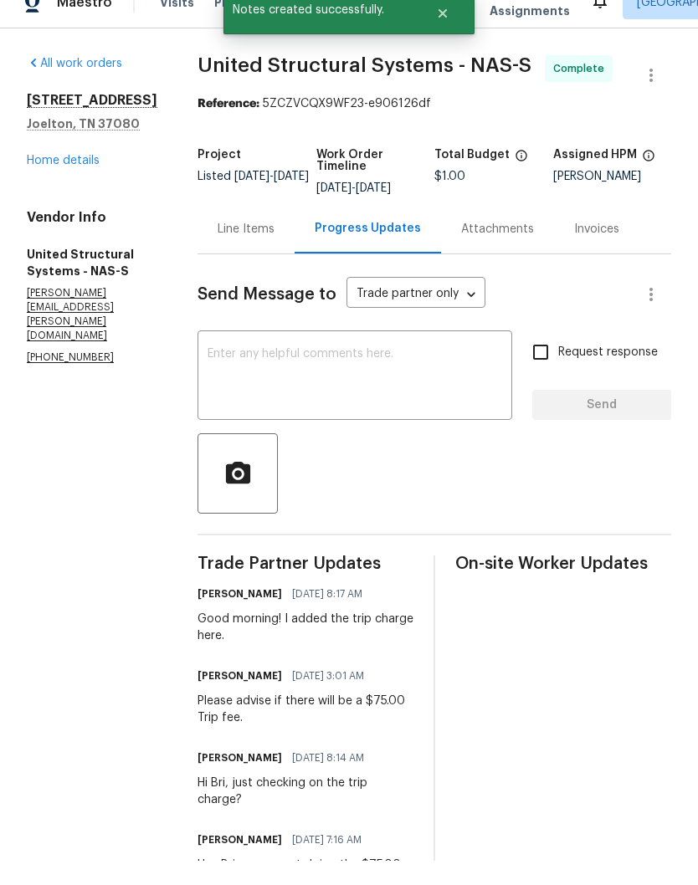
click at [83, 179] on link "Home details" at bounding box center [63, 185] width 73 height 12
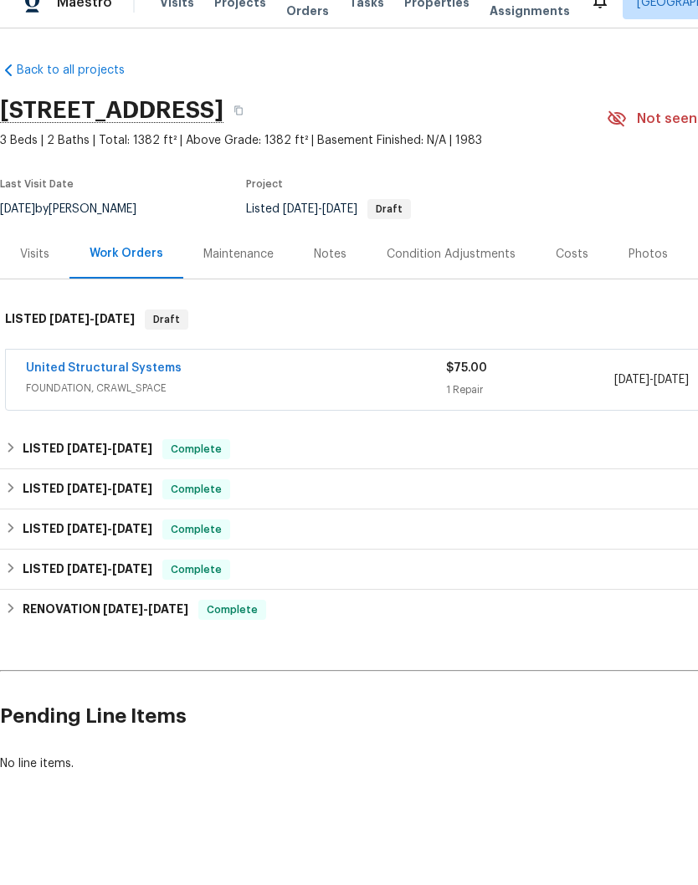
click at [155, 387] on link "United Structural Systems" at bounding box center [104, 393] width 156 height 12
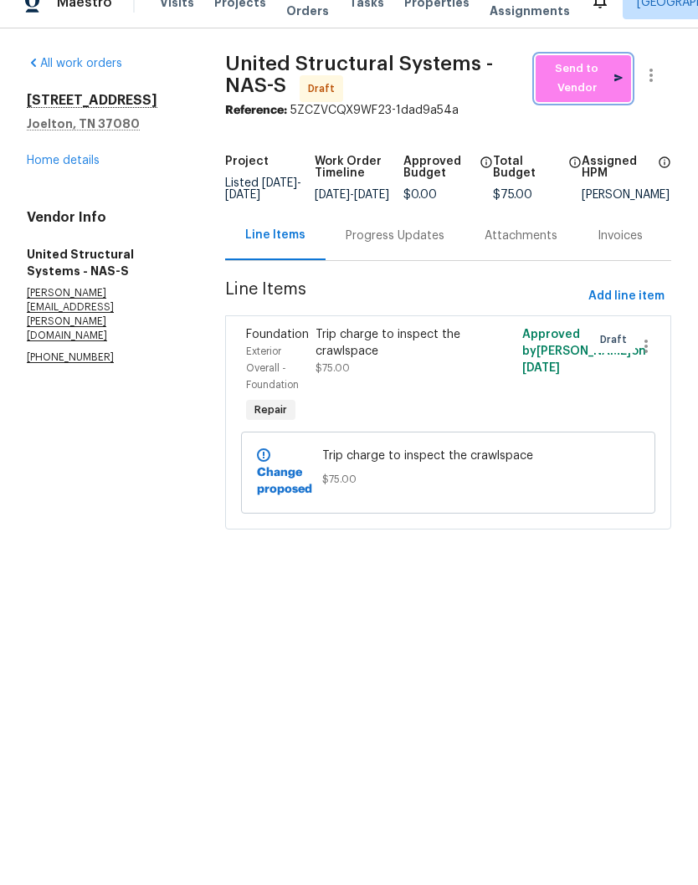
click at [583, 84] on span "Send to Vendor" at bounding box center [583, 103] width 79 height 38
